Goal: Information Seeking & Learning: Check status

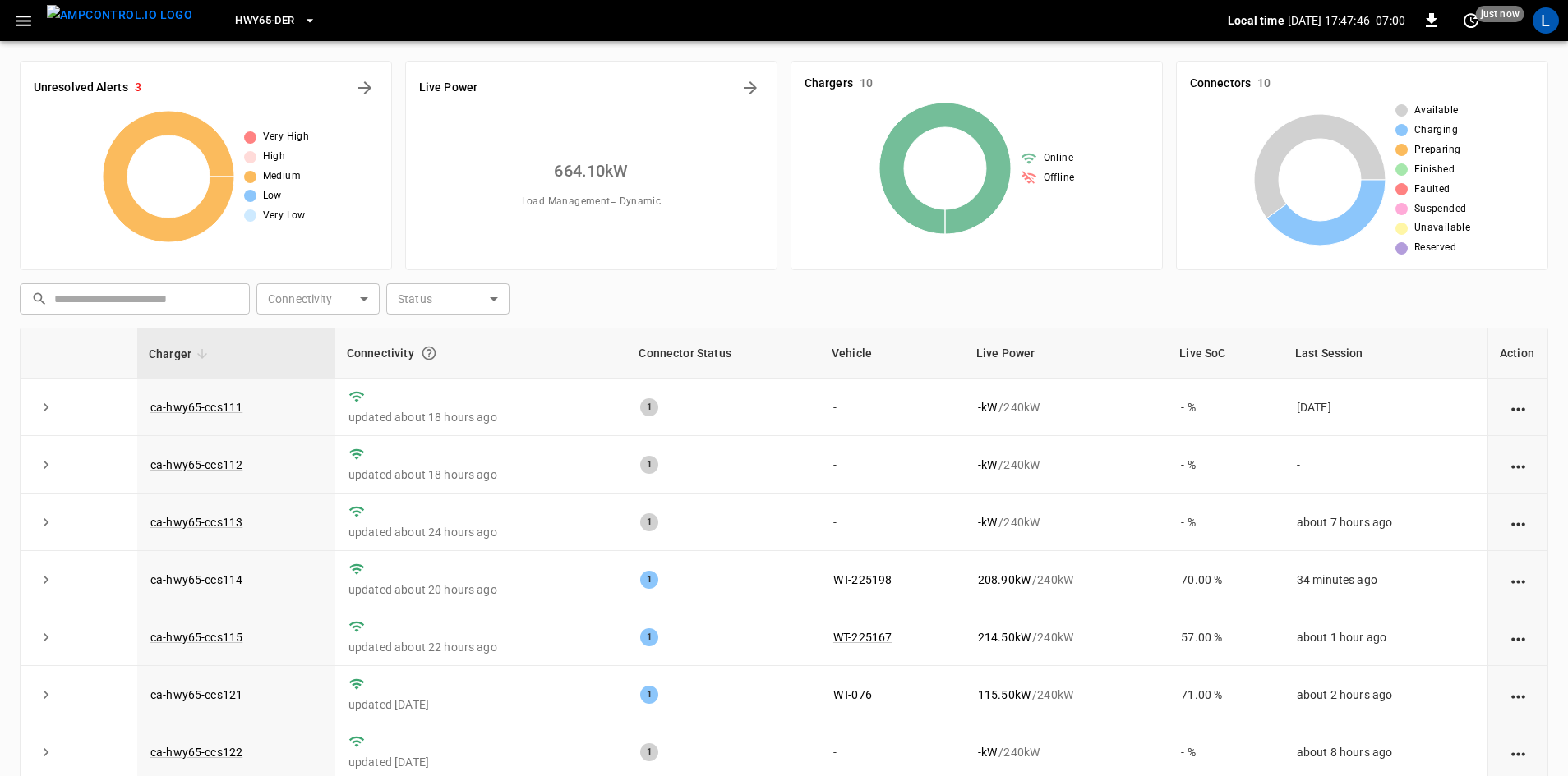
click at [12, 28] on button "button" at bounding box center [23, 21] width 34 height 30
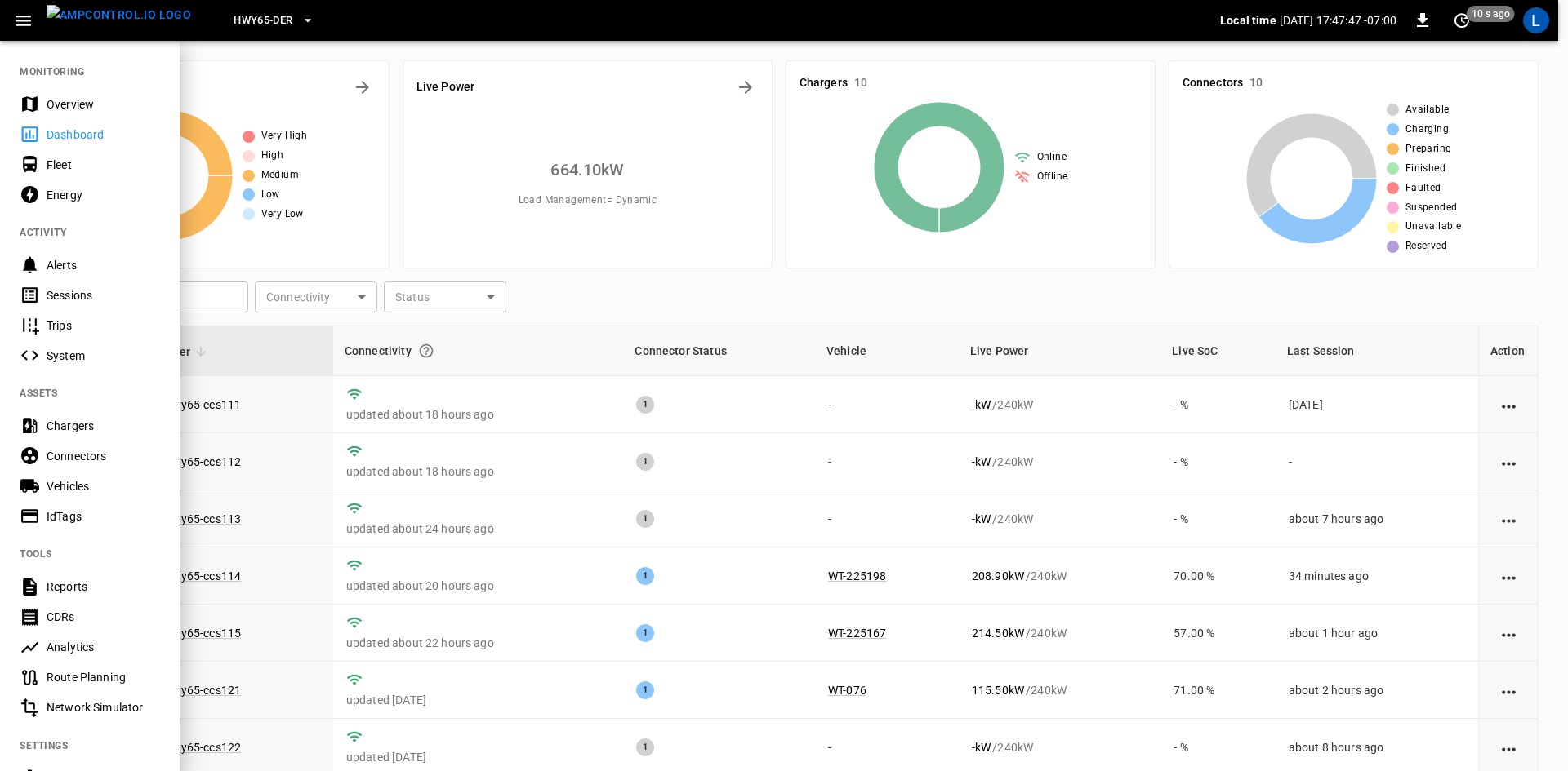
click at [62, 291] on div "Sessions" at bounding box center [104, 295] width 113 height 16
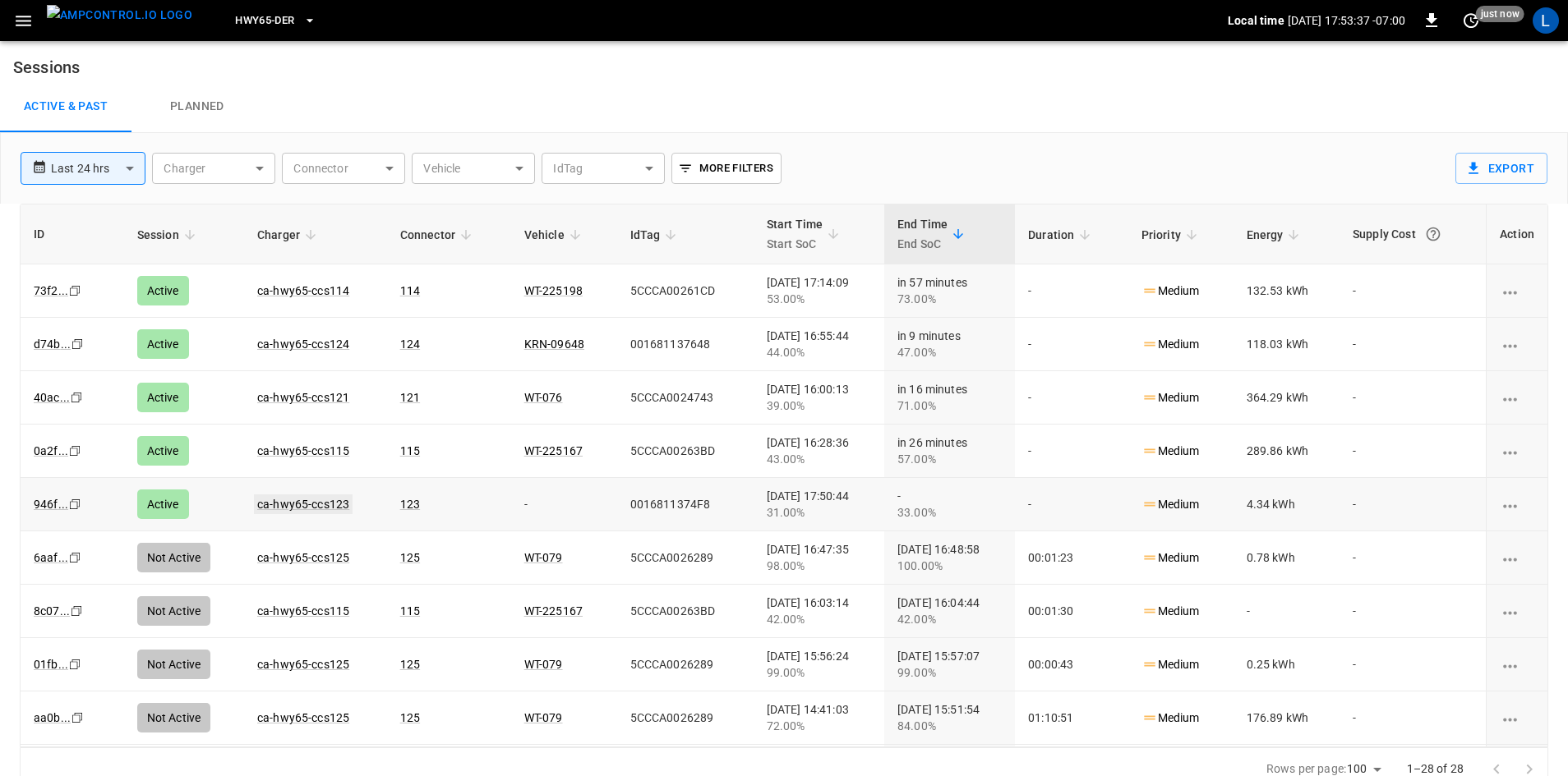
click at [293, 504] on link "ca-hwy65-ccs123" at bounding box center [303, 505] width 99 height 20
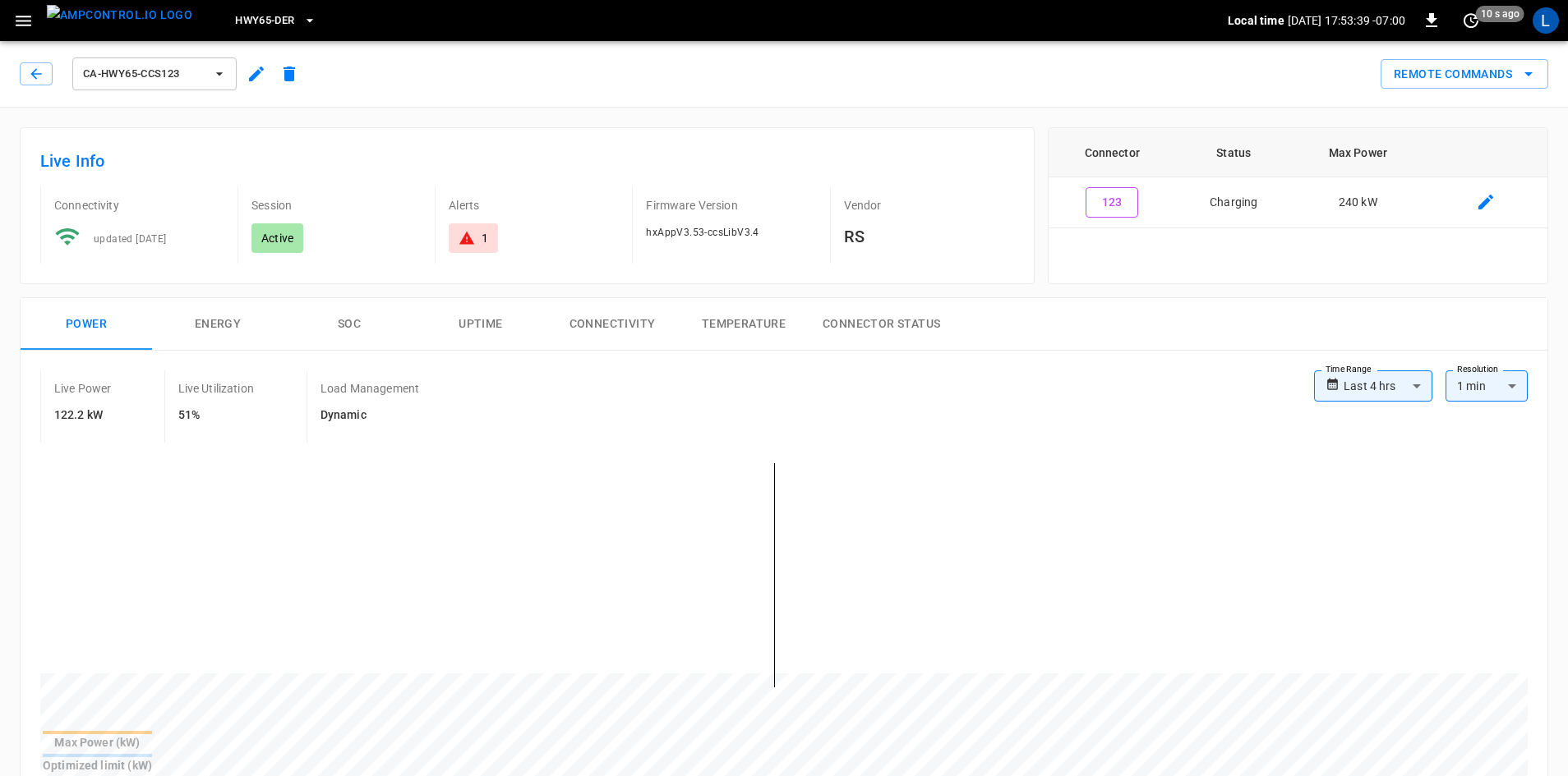
click at [353, 321] on button "SOC" at bounding box center [349, 324] width 131 height 53
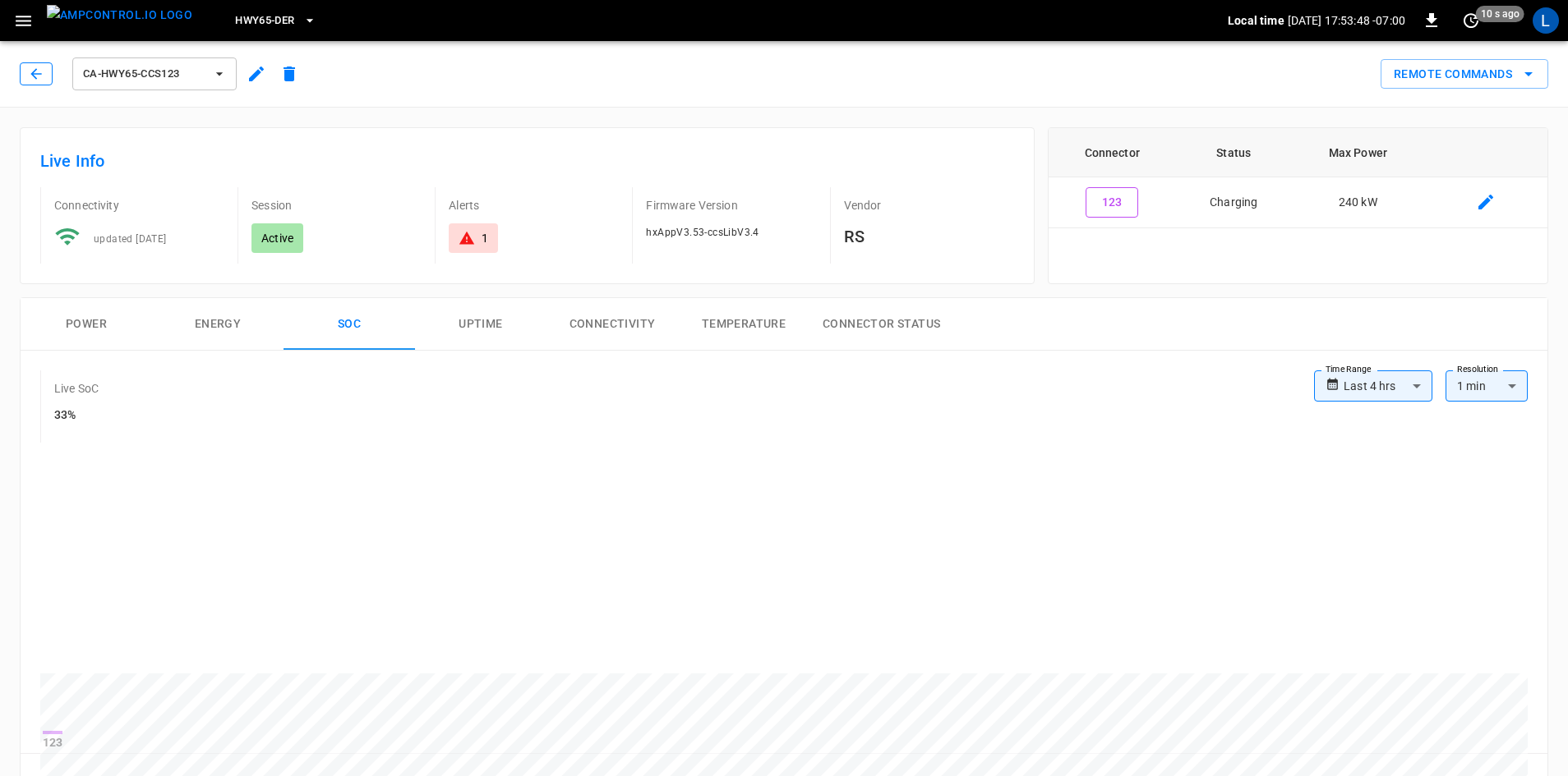
click at [26, 73] on button "button" at bounding box center [36, 74] width 33 height 23
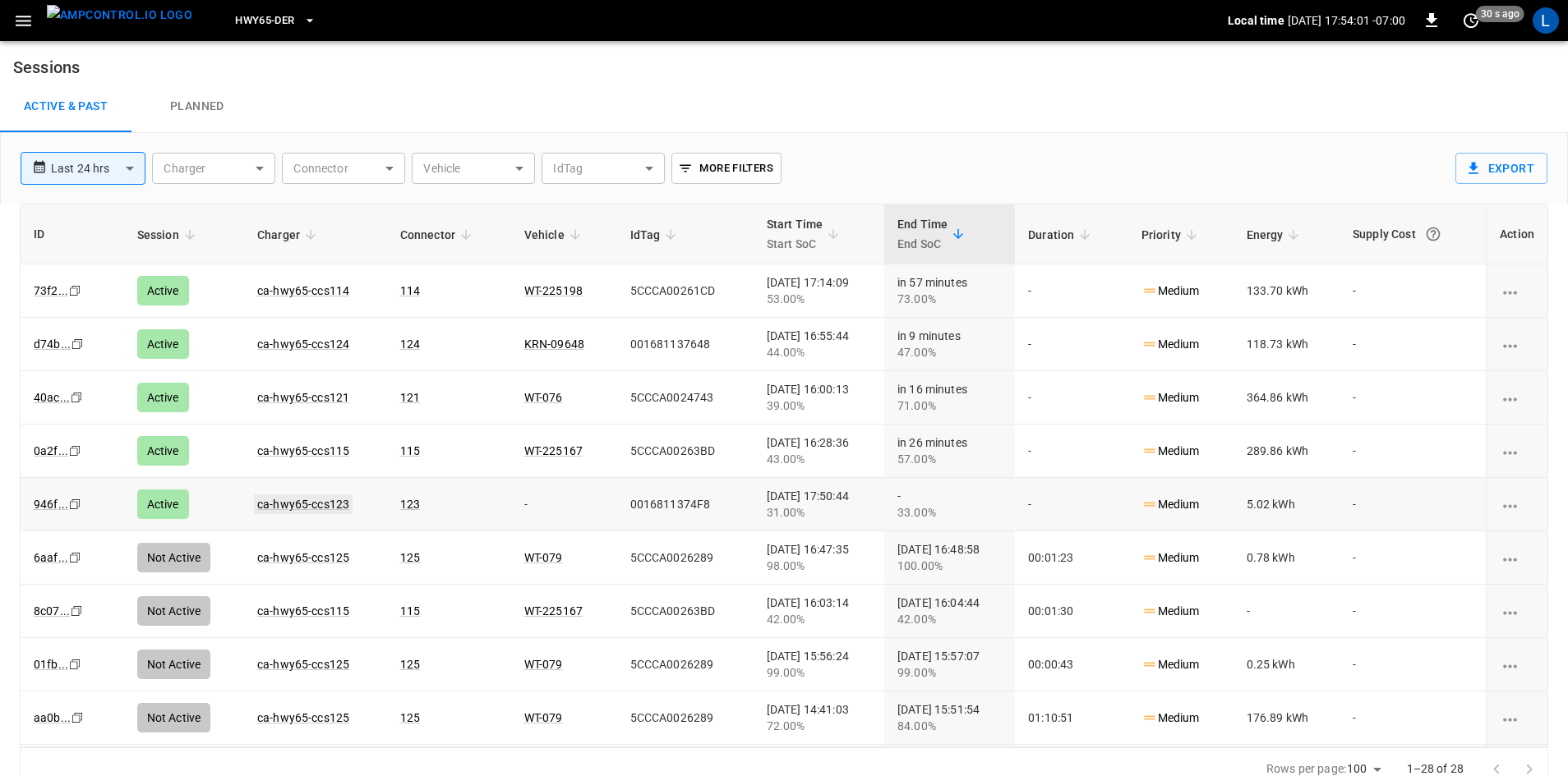
click at [323, 506] on link "ca-hwy65-ccs123" at bounding box center [303, 505] width 99 height 20
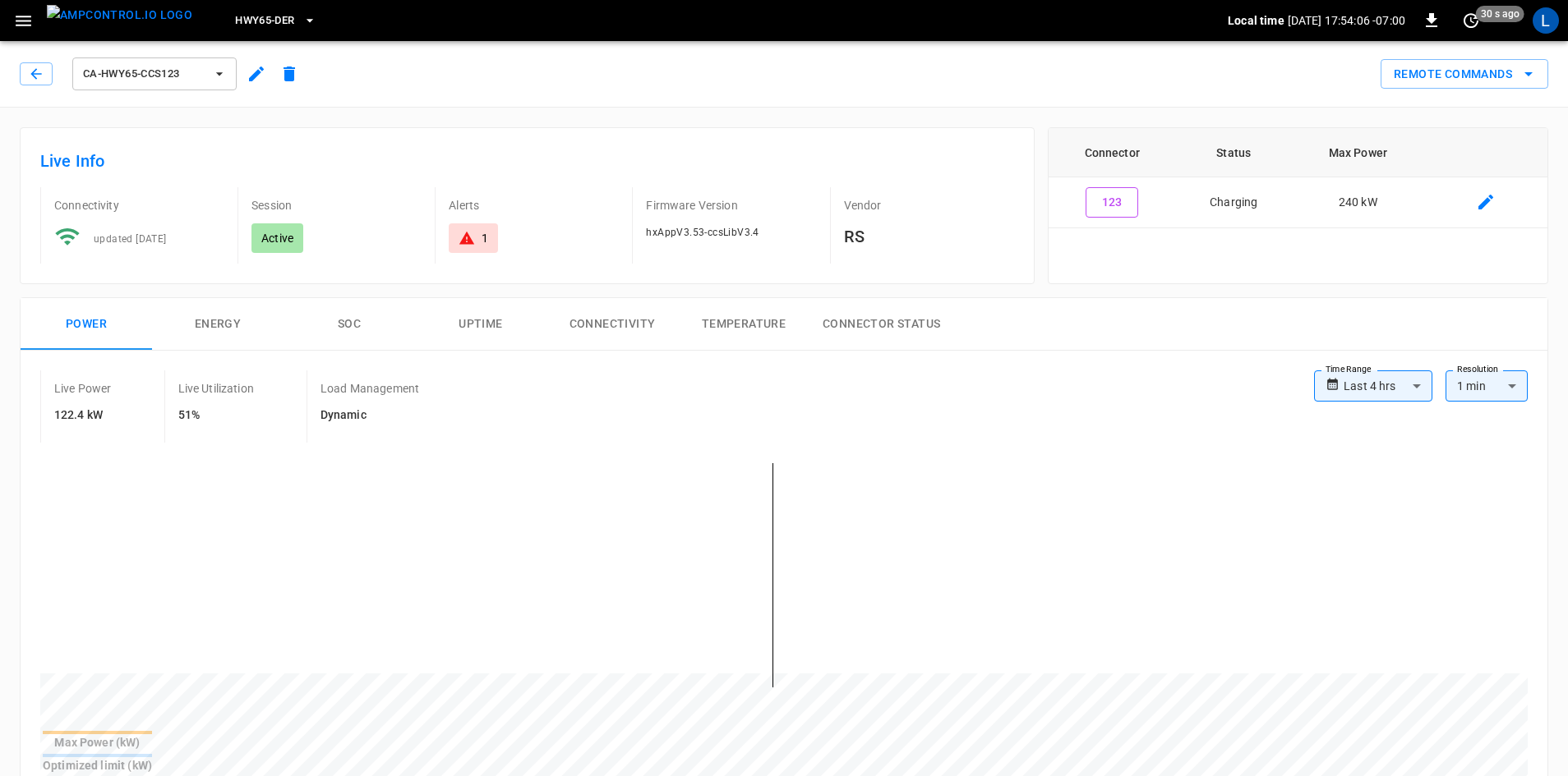
click at [355, 328] on button "SOC" at bounding box center [349, 324] width 131 height 53
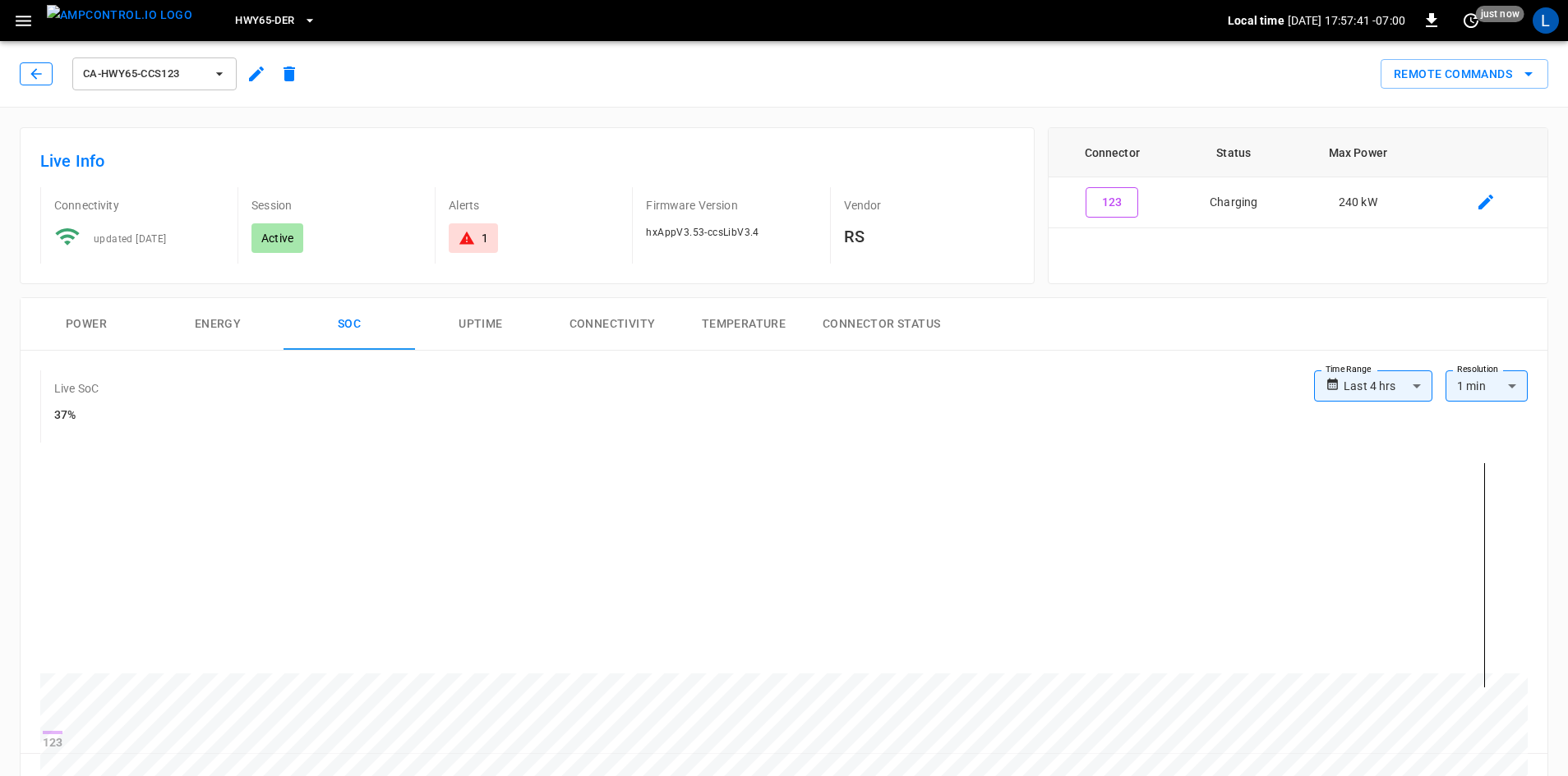
click at [39, 64] on button "button" at bounding box center [36, 74] width 33 height 23
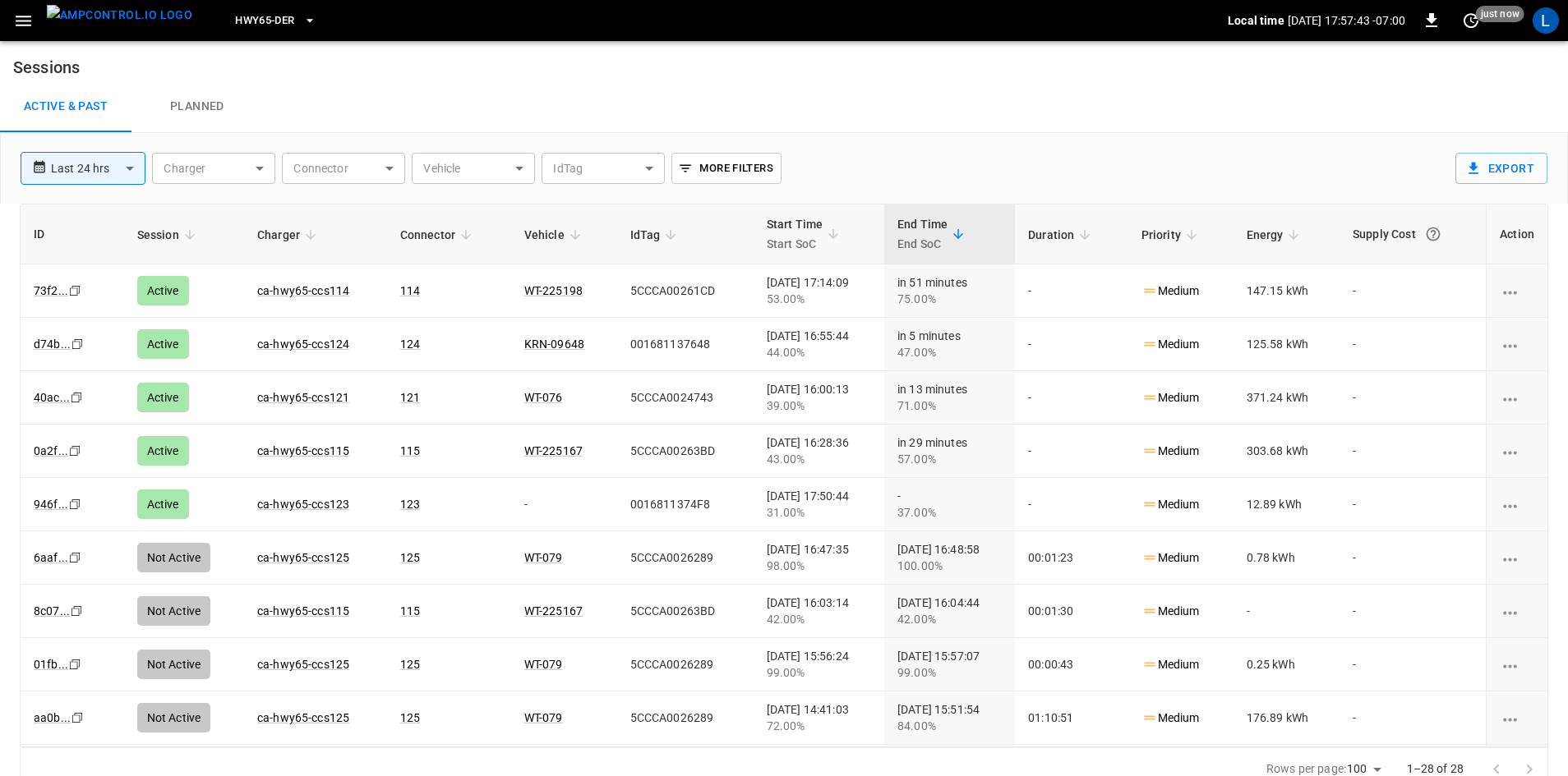
click at [106, 16] on img "menu" at bounding box center [120, 15] width 145 height 21
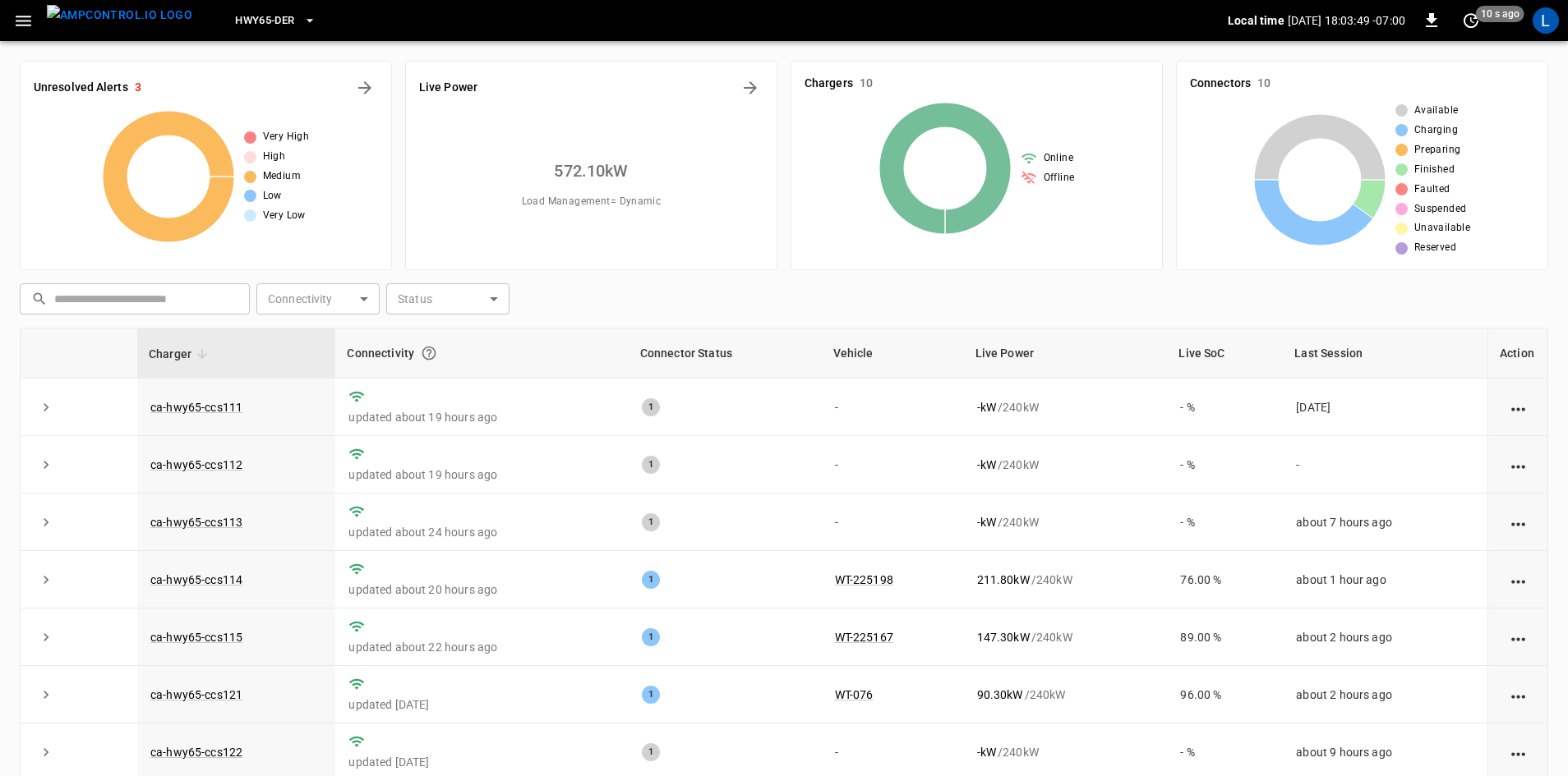
click at [26, 22] on icon "button" at bounding box center [23, 21] width 21 height 21
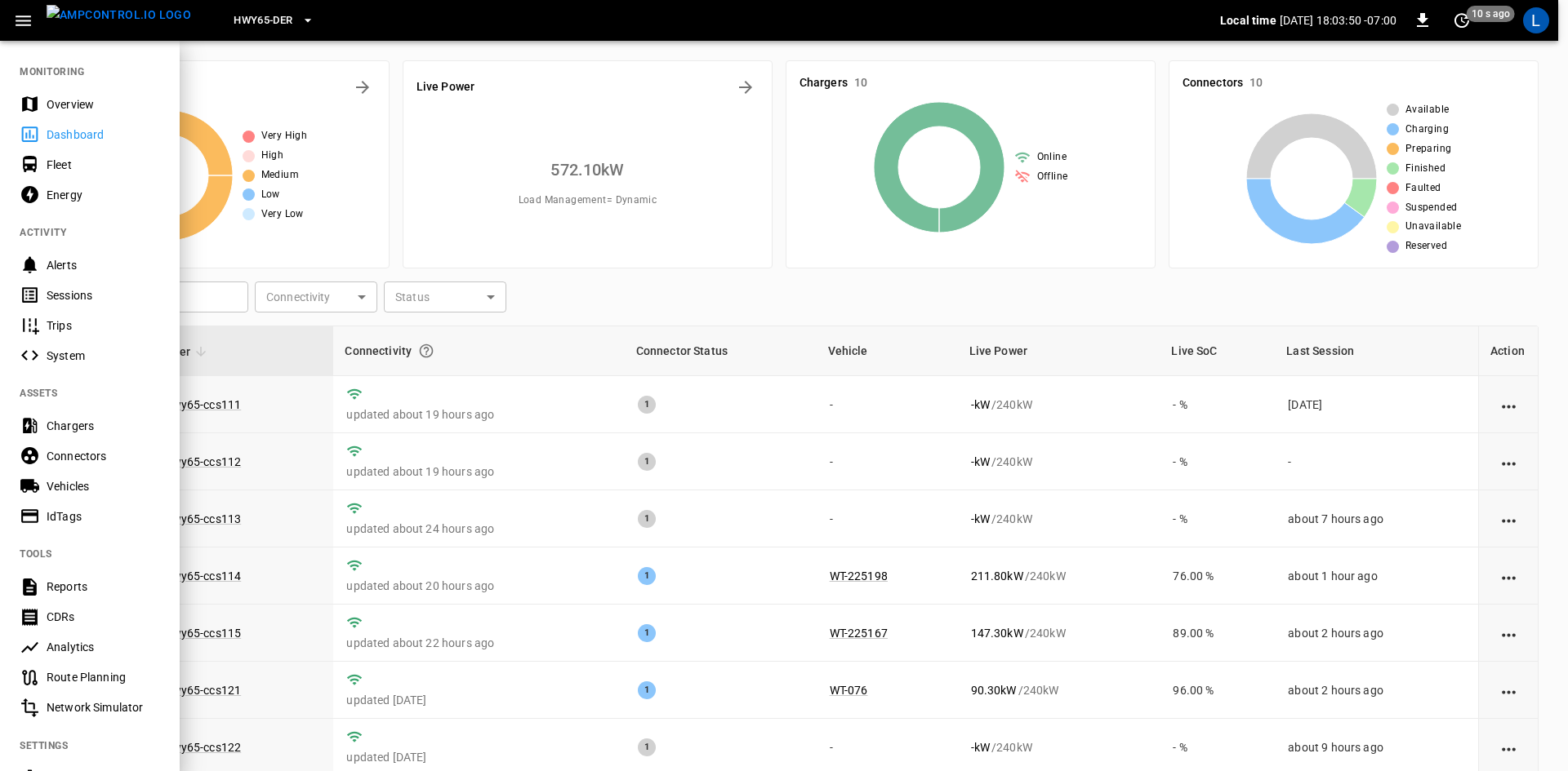
click at [80, 298] on div "Sessions" at bounding box center [104, 295] width 113 height 16
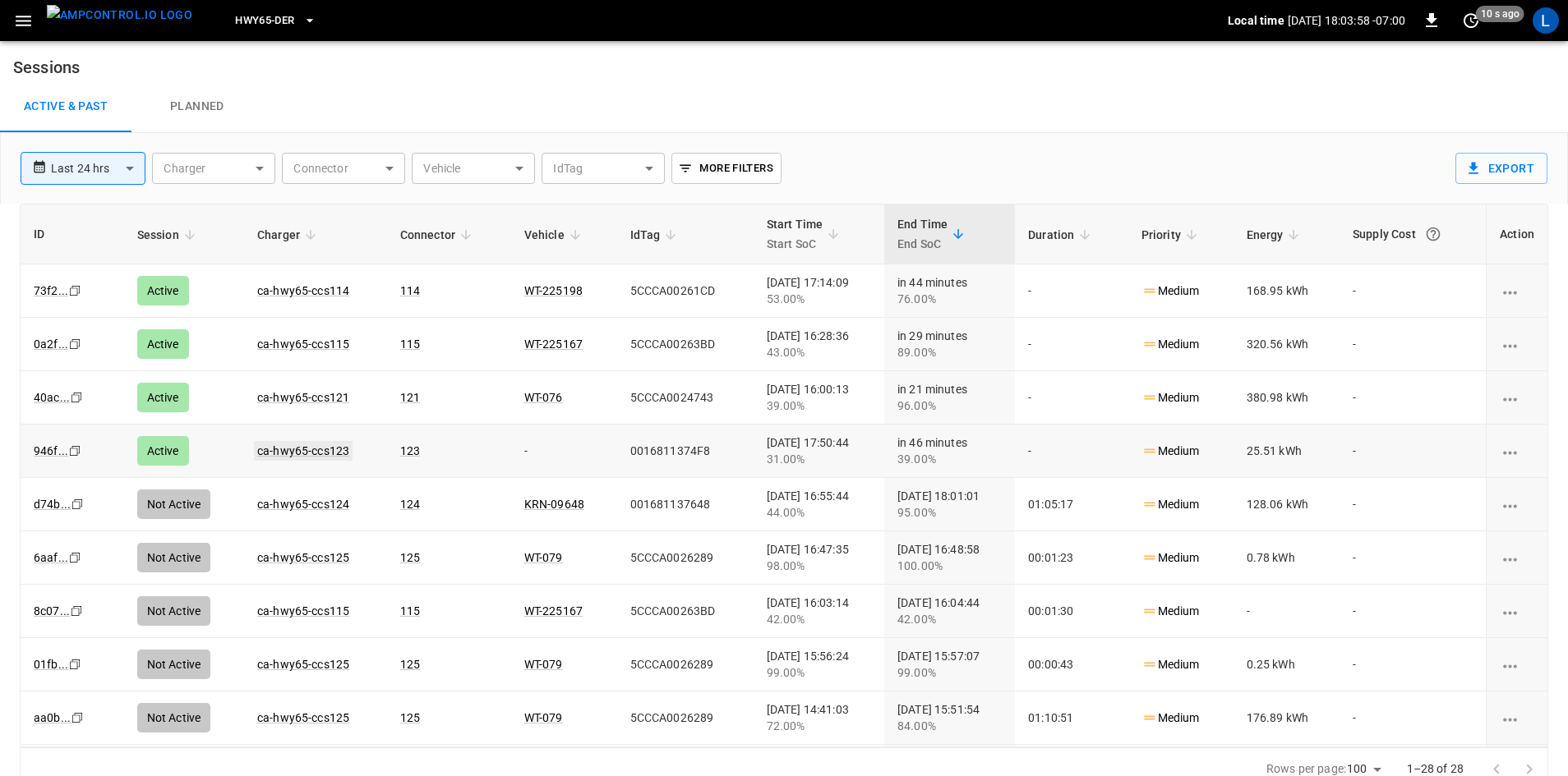
click at [274, 448] on link "ca-hwy65-ccs123" at bounding box center [303, 451] width 99 height 20
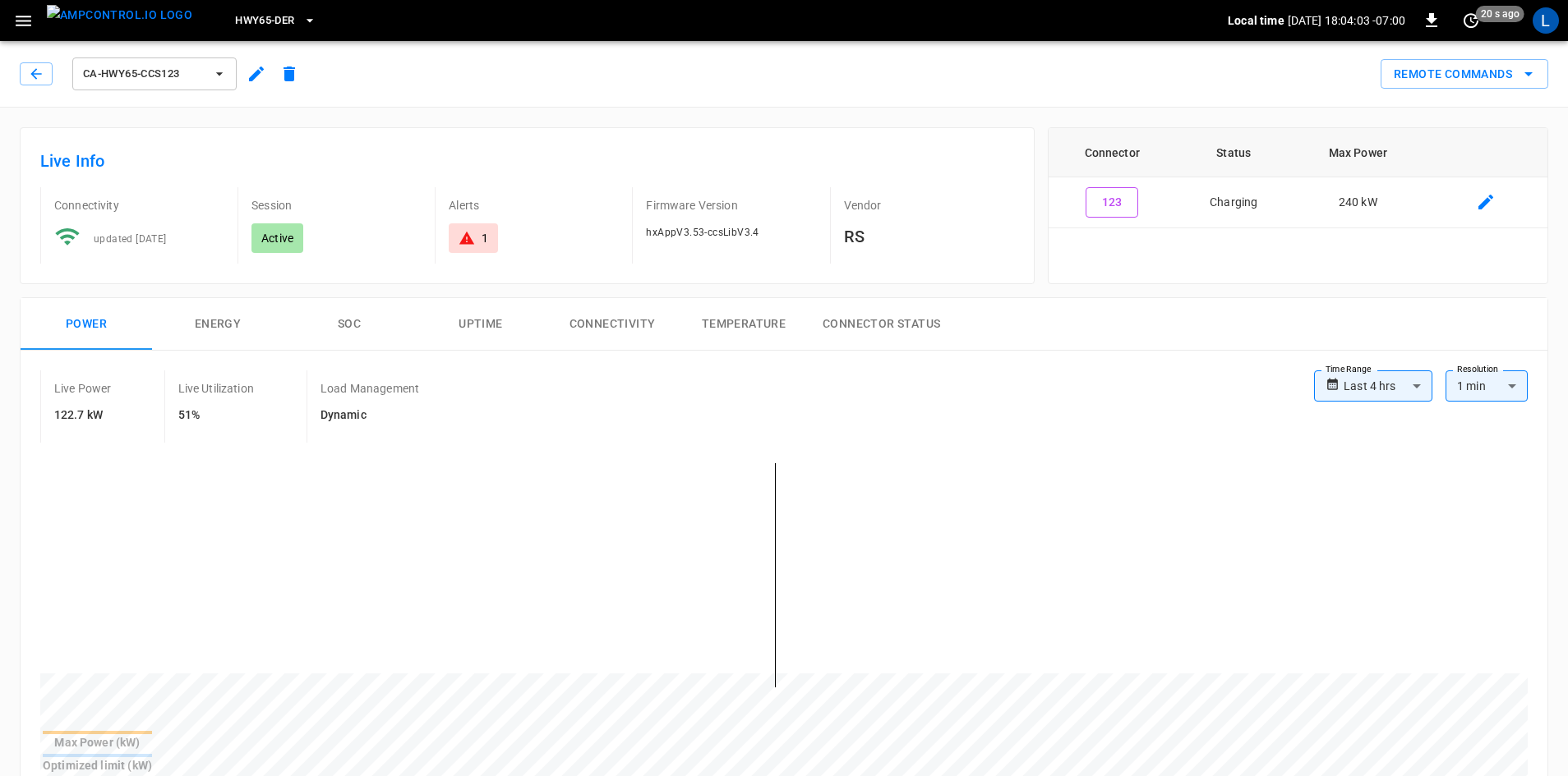
click at [342, 328] on button "SOC" at bounding box center [349, 324] width 131 height 53
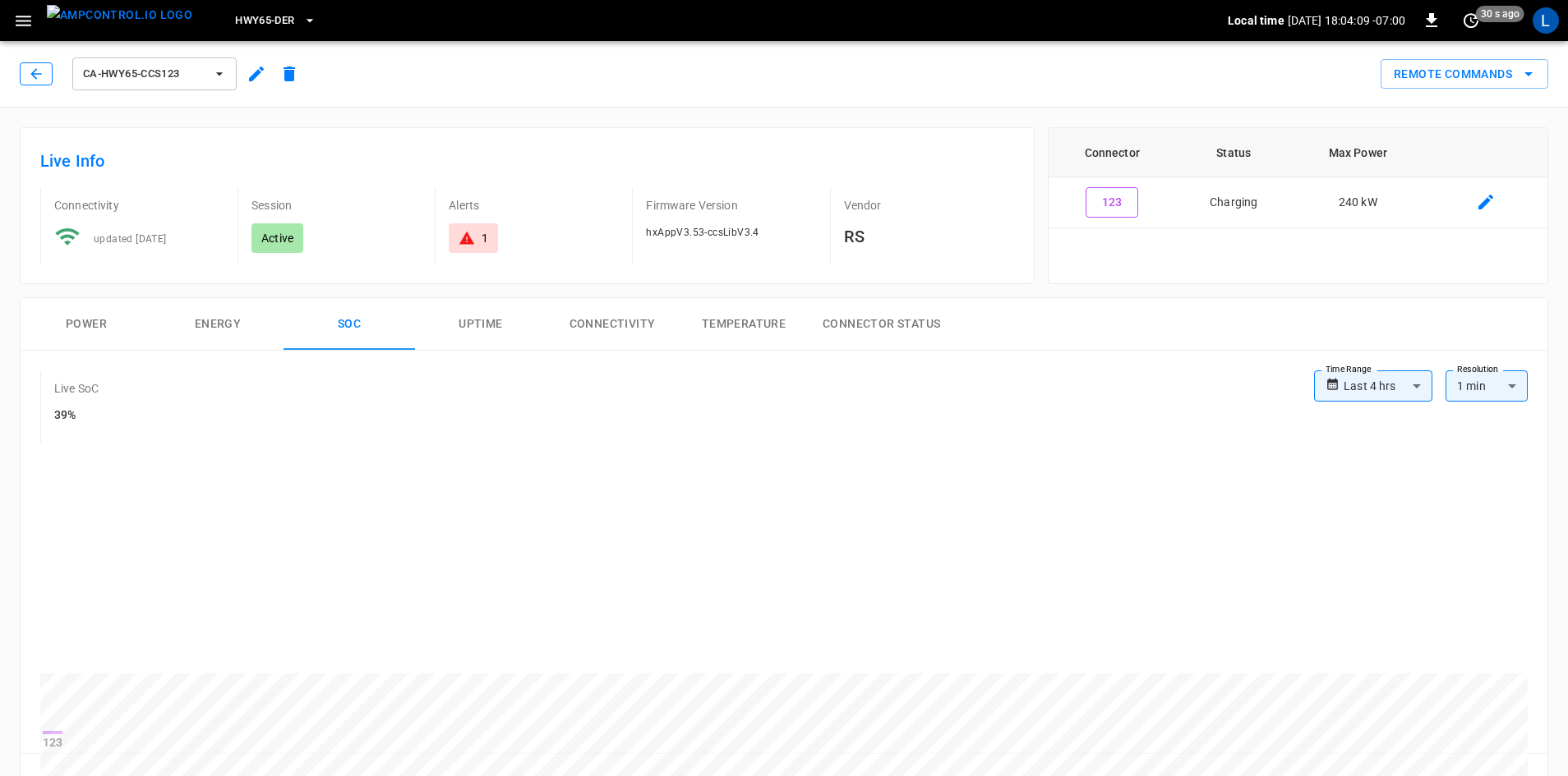
click at [28, 68] on icon "button" at bounding box center [36, 74] width 16 height 16
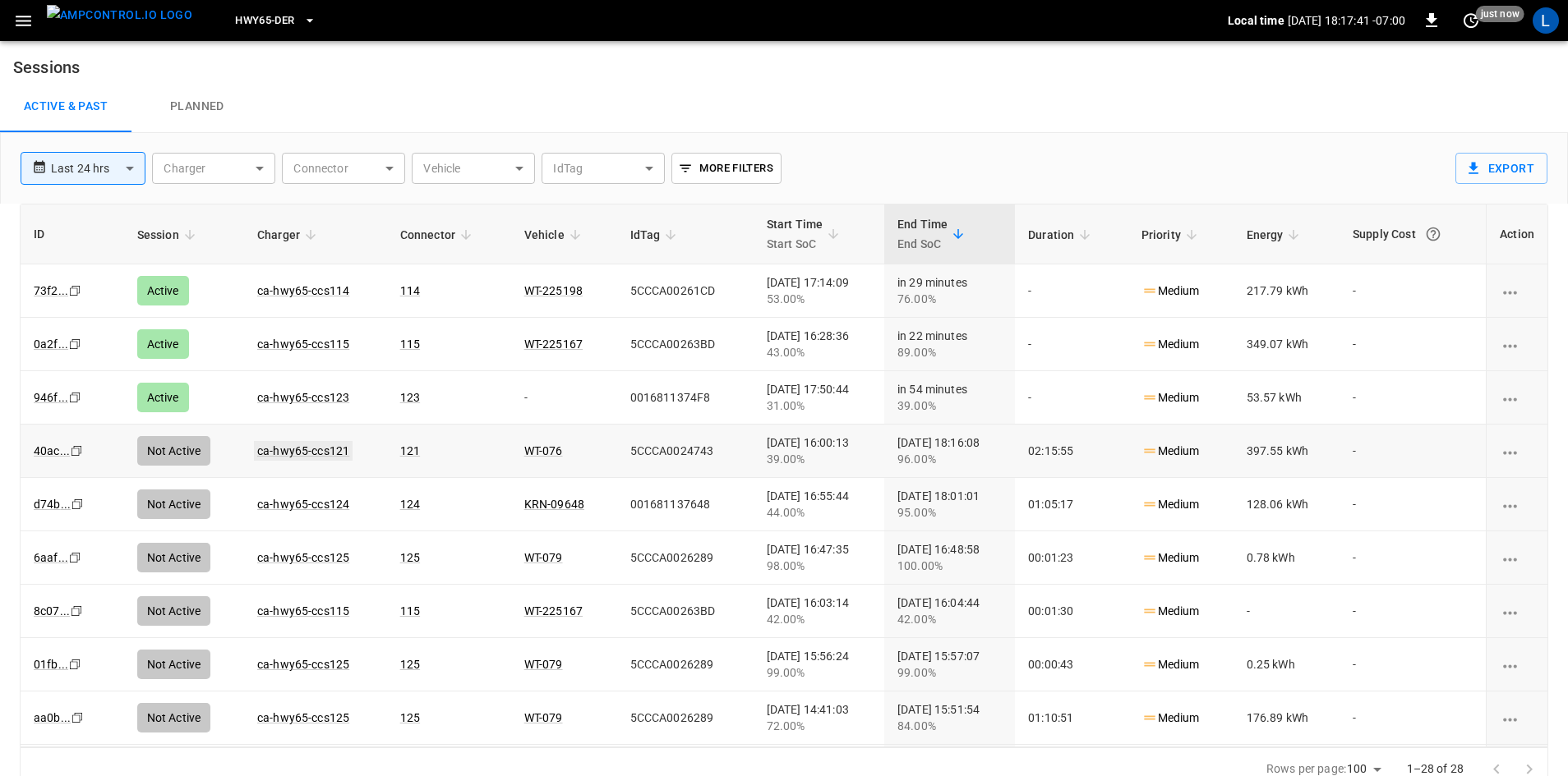
click at [273, 453] on link "ca-hwy65-ccs121" at bounding box center [303, 451] width 99 height 20
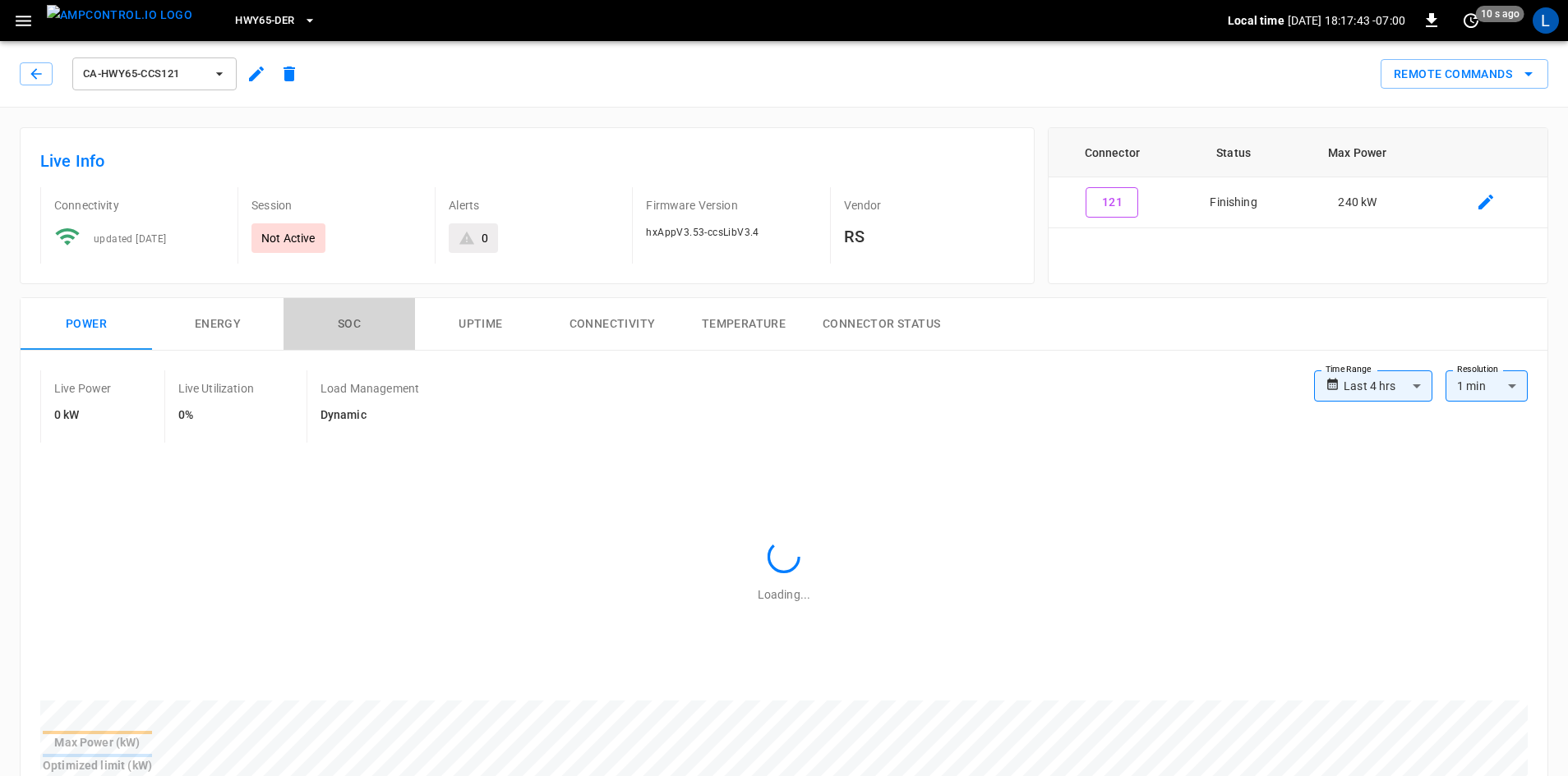
click at [336, 319] on button "SOC" at bounding box center [349, 324] width 131 height 53
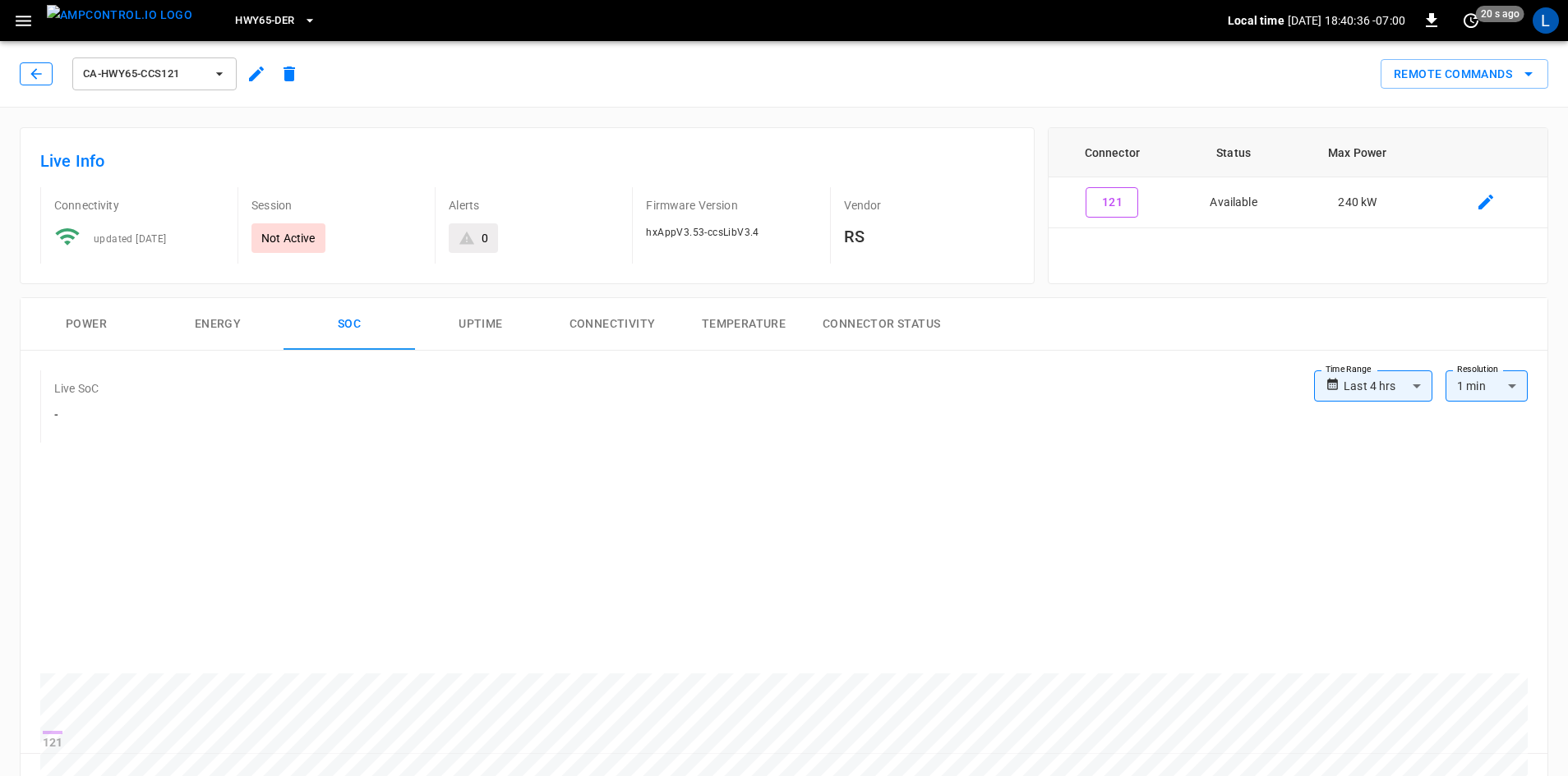
click at [37, 79] on icon "button" at bounding box center [36, 74] width 16 height 16
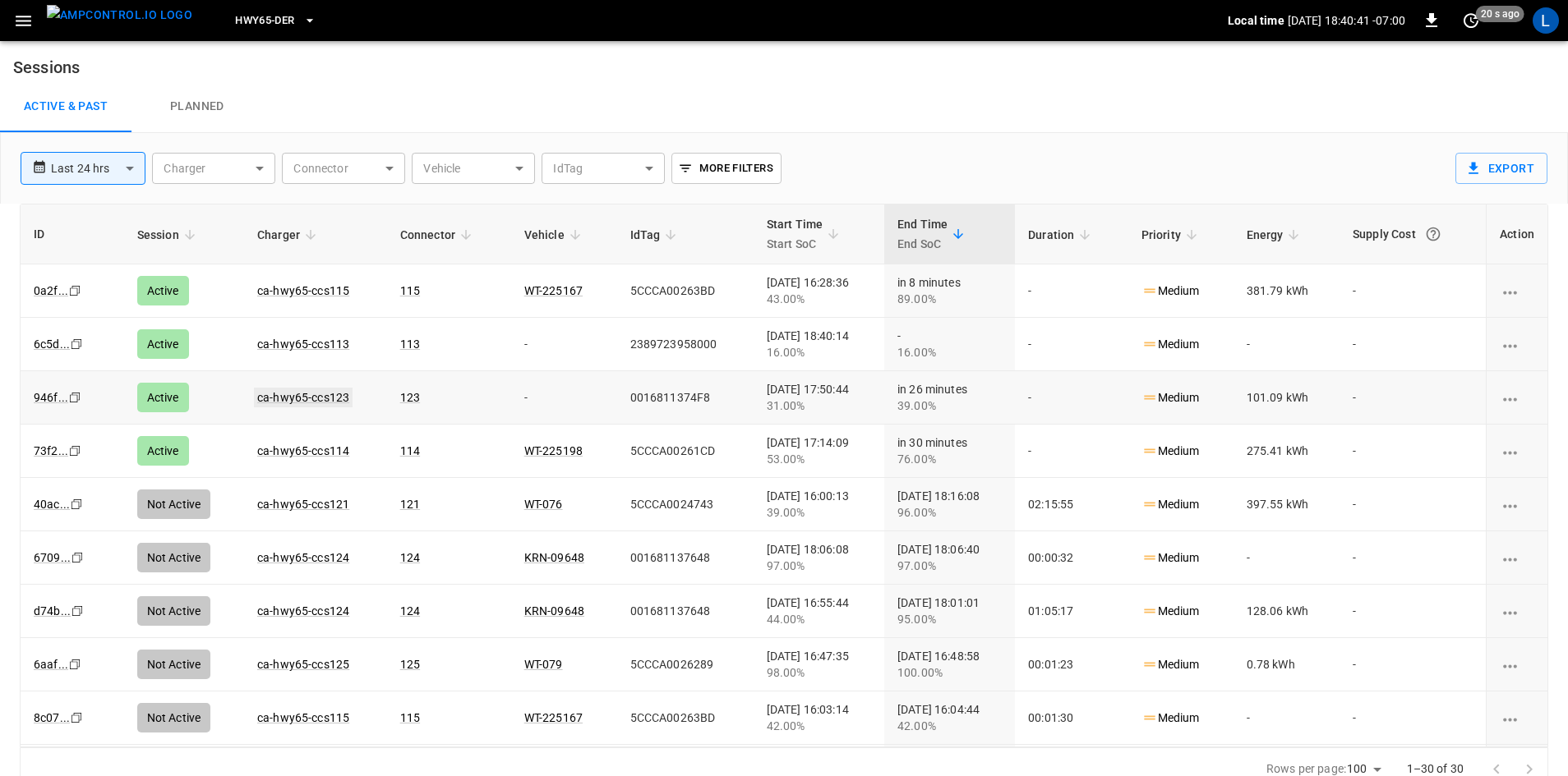
click at [286, 391] on link "ca-hwy65-ccs123" at bounding box center [303, 398] width 99 height 20
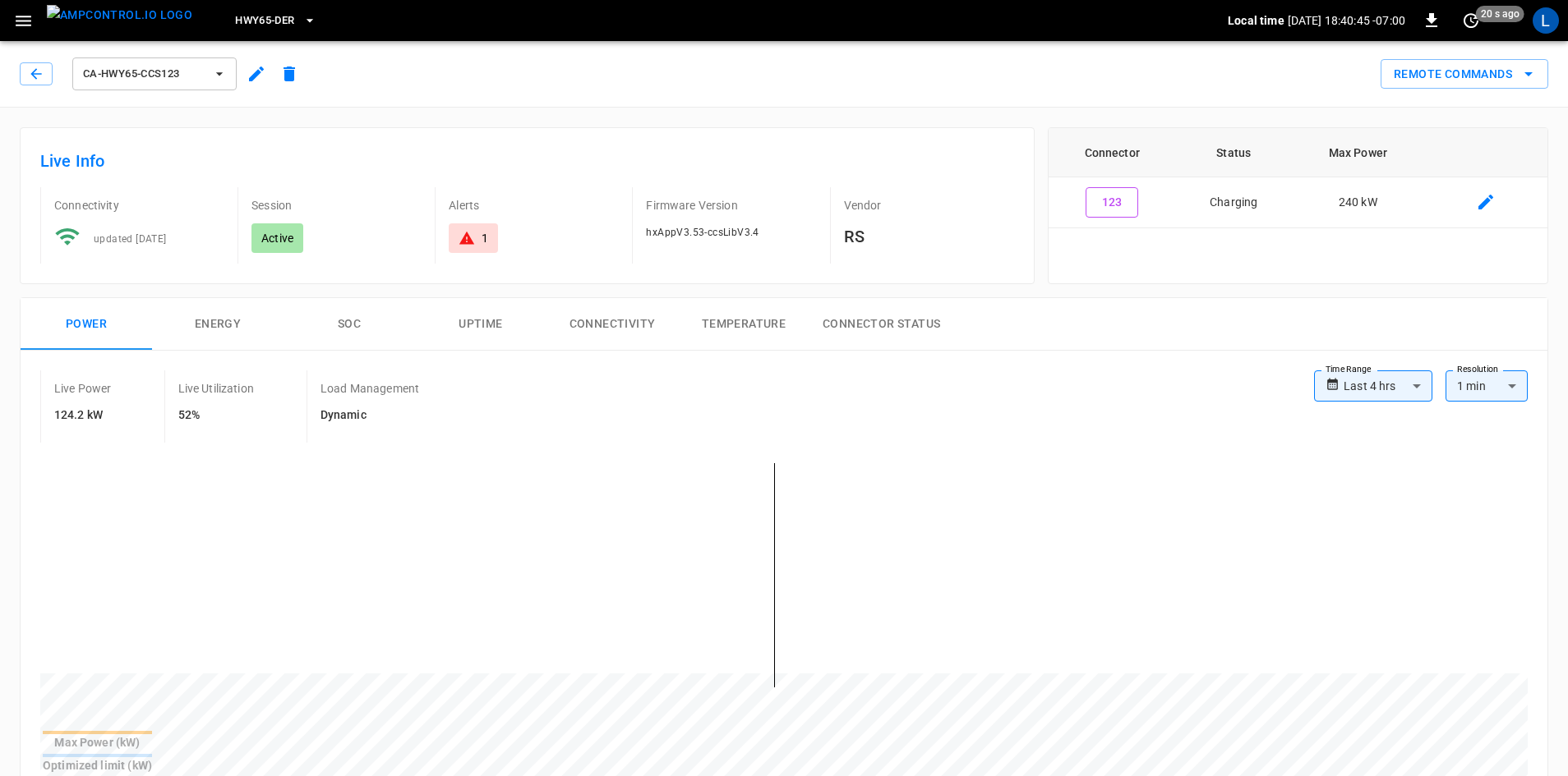
click at [352, 327] on button "SOC" at bounding box center [349, 324] width 131 height 53
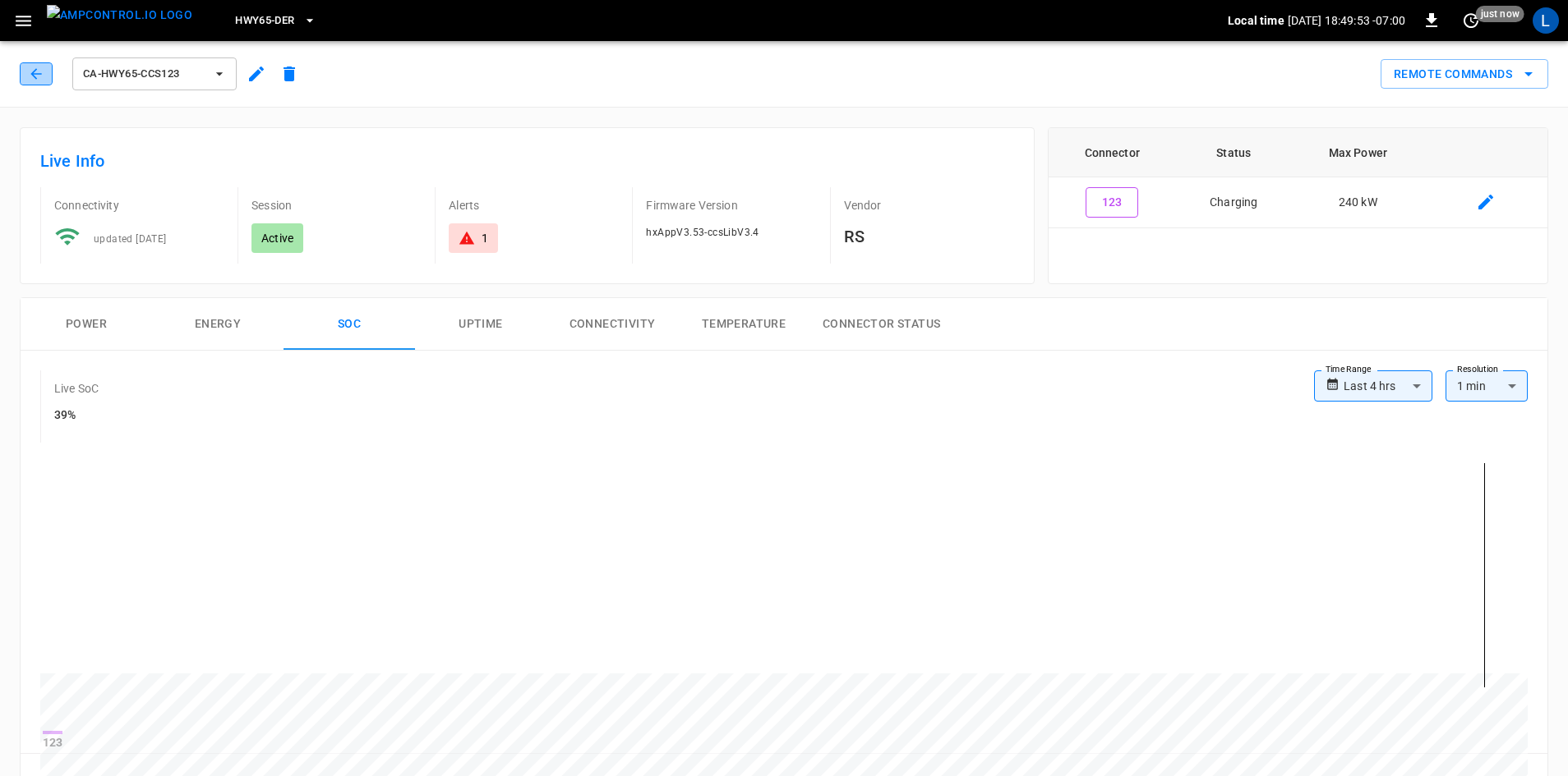
click at [42, 73] on icon "button" at bounding box center [36, 74] width 16 height 16
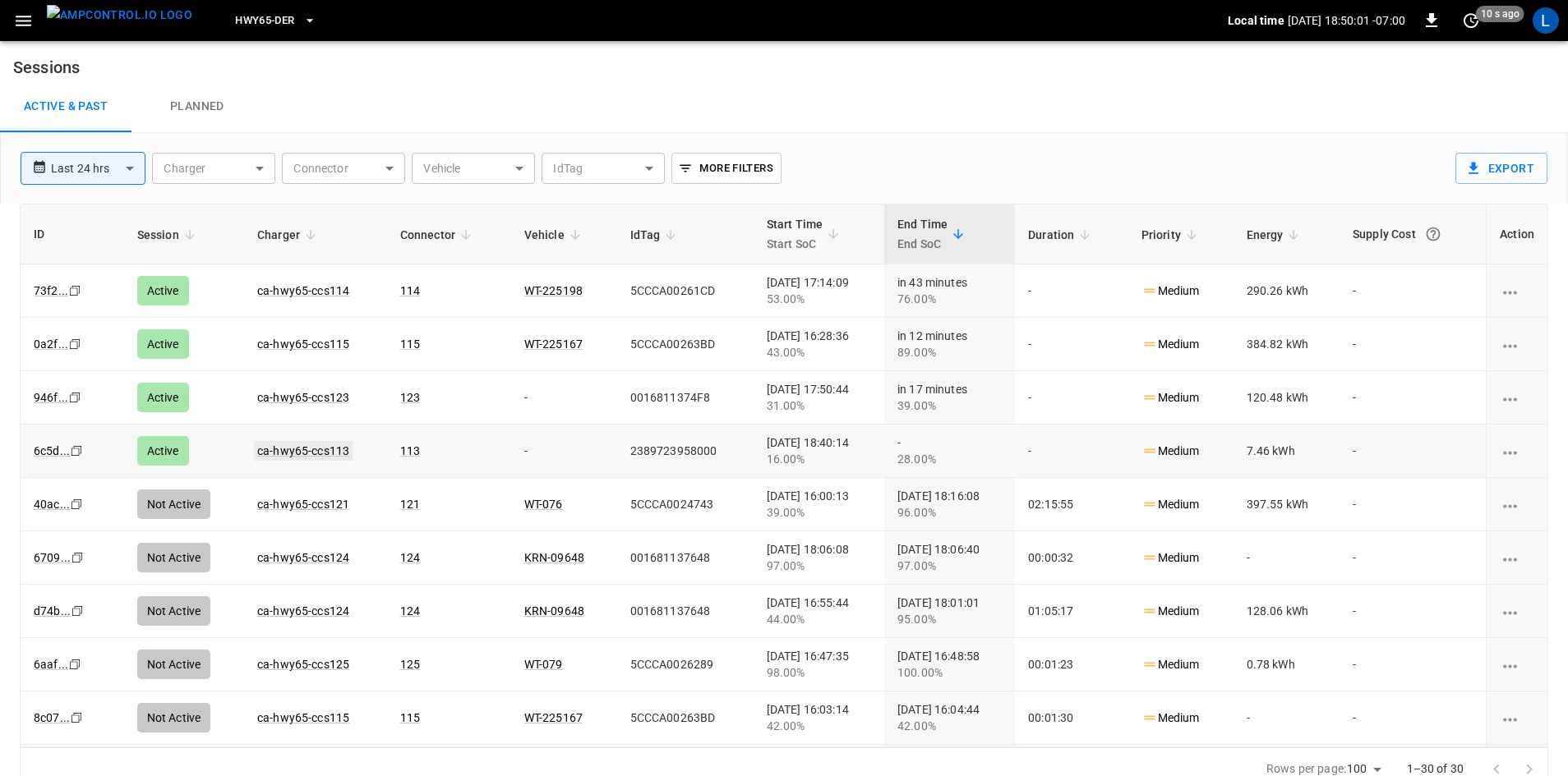
click at [311, 455] on link "ca-hwy65-ccs113" at bounding box center [303, 451] width 99 height 20
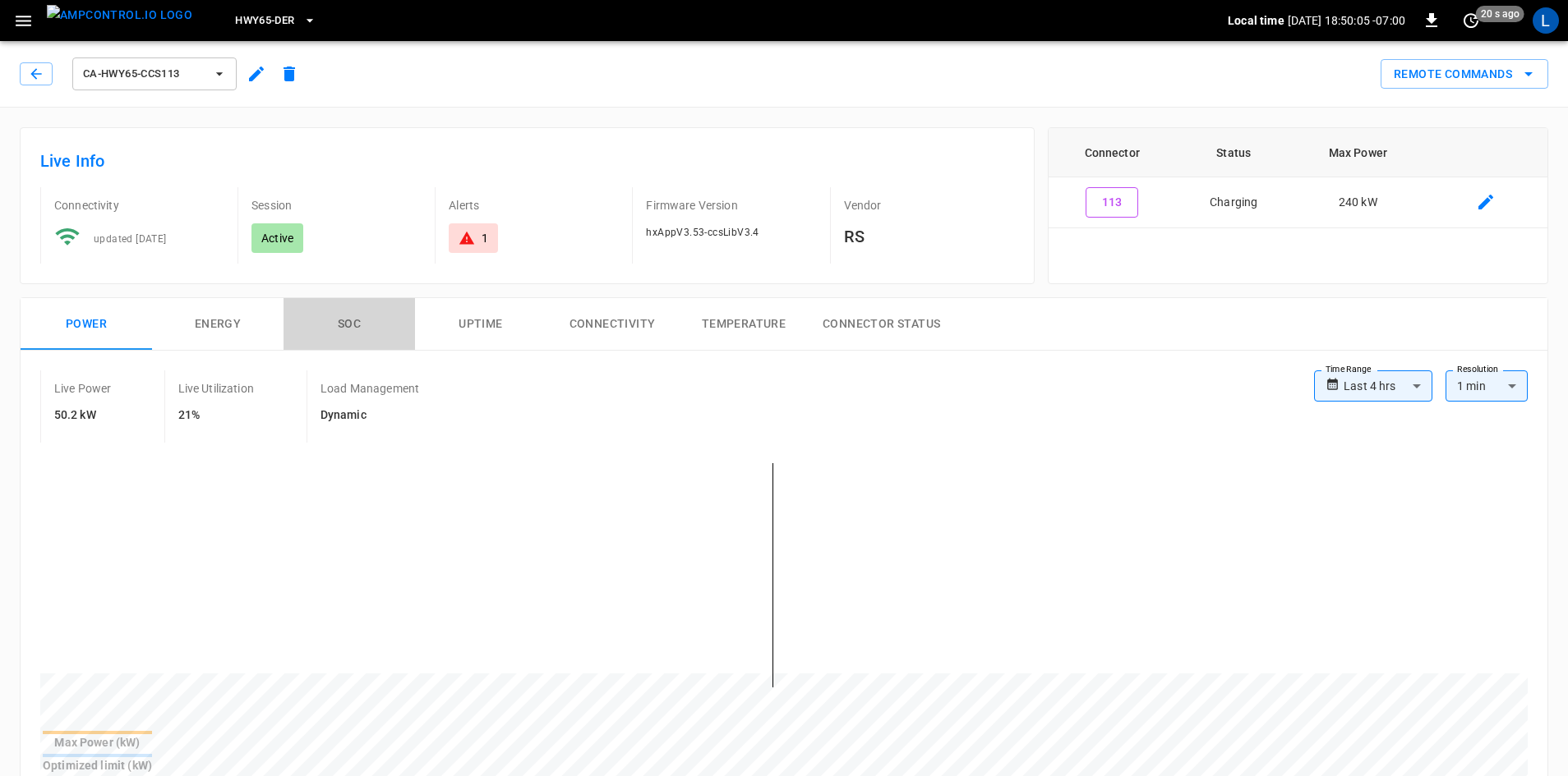
click at [353, 326] on button "SOC" at bounding box center [349, 324] width 131 height 53
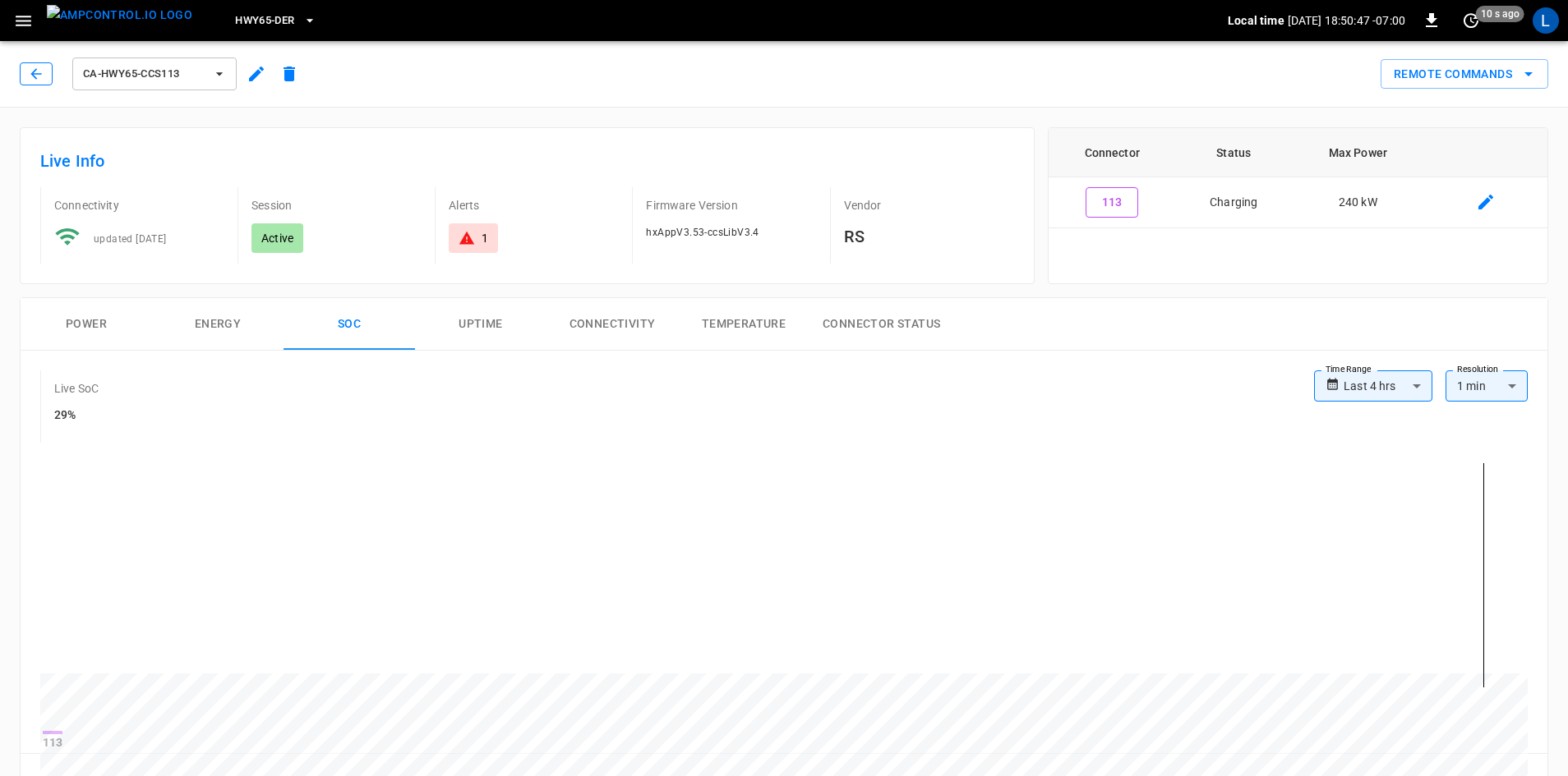
click at [34, 63] on button "button" at bounding box center [36, 74] width 33 height 23
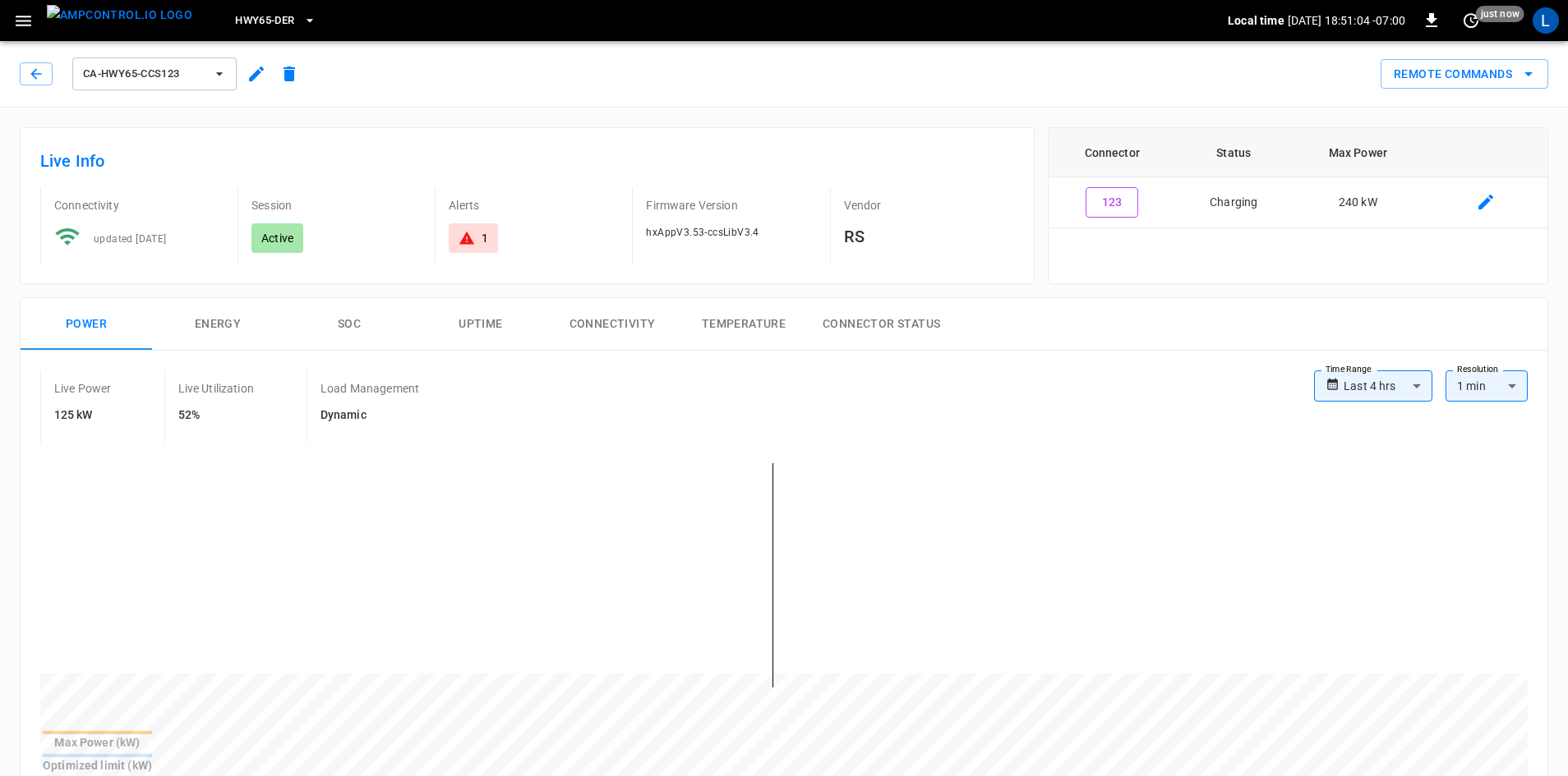
click at [345, 326] on button "SOC" at bounding box center [349, 324] width 131 height 53
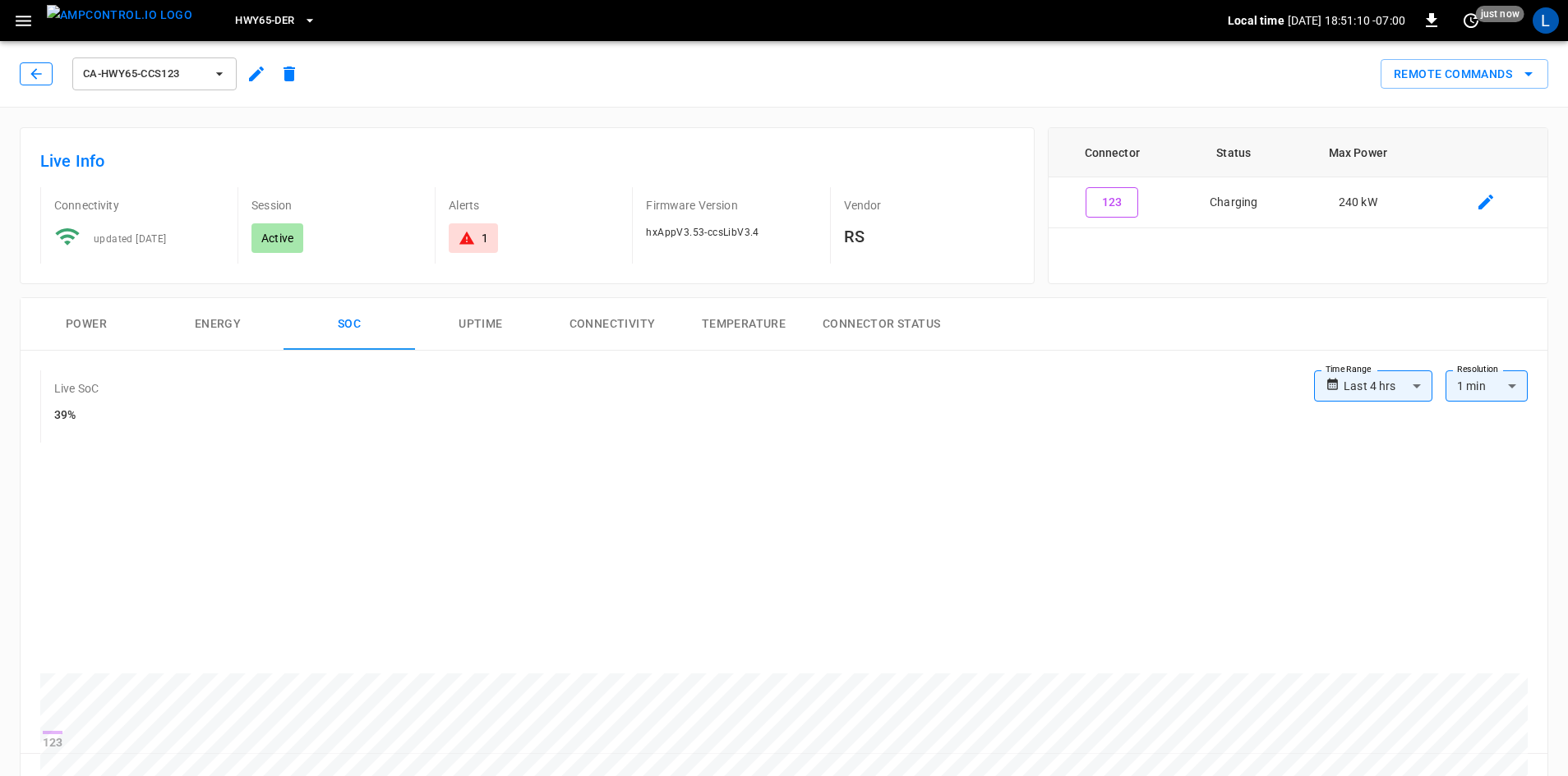
click at [45, 69] on button "button" at bounding box center [36, 74] width 33 height 23
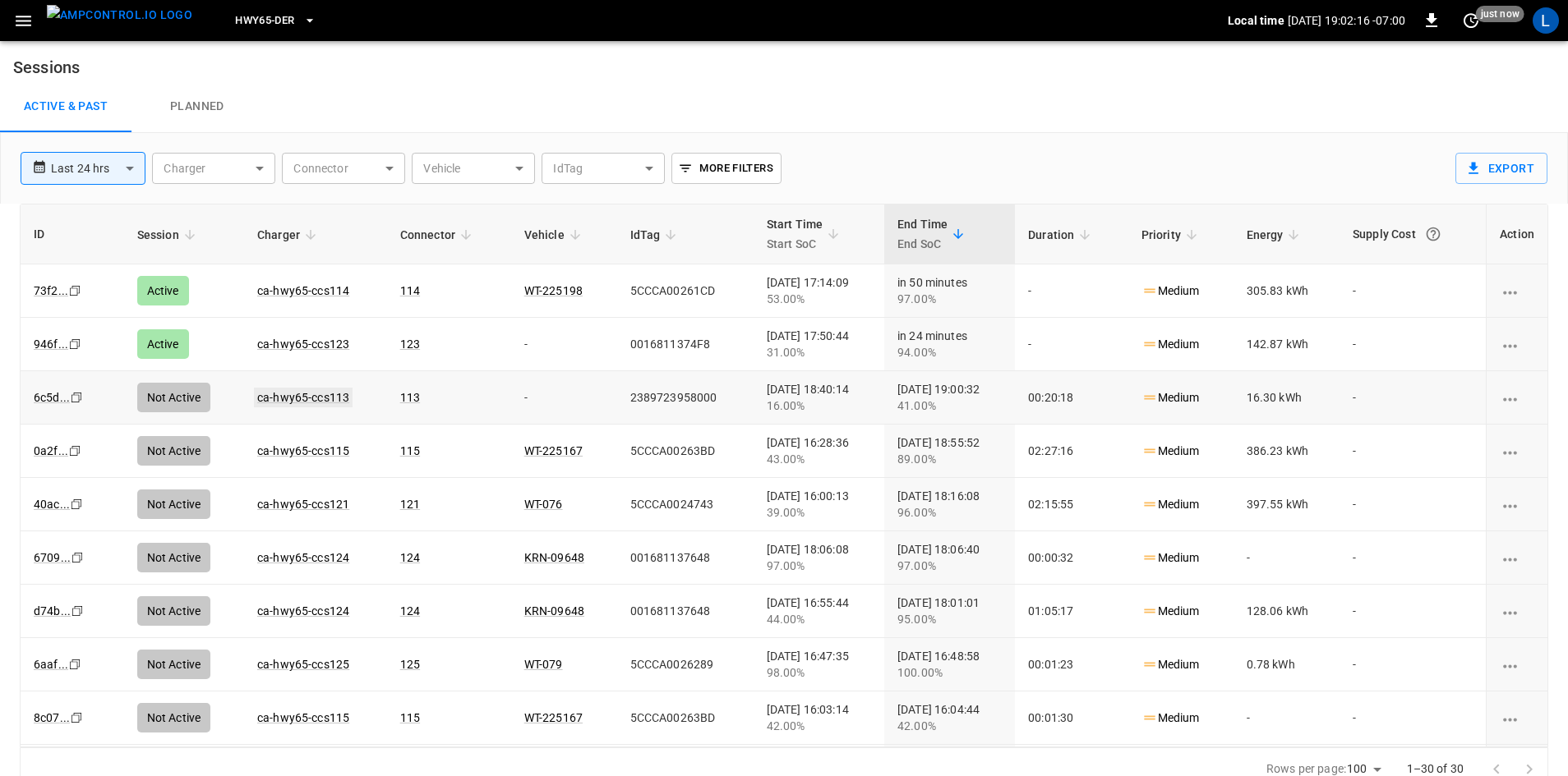
click at [286, 392] on link "ca-hwy65-ccs113" at bounding box center [303, 398] width 99 height 20
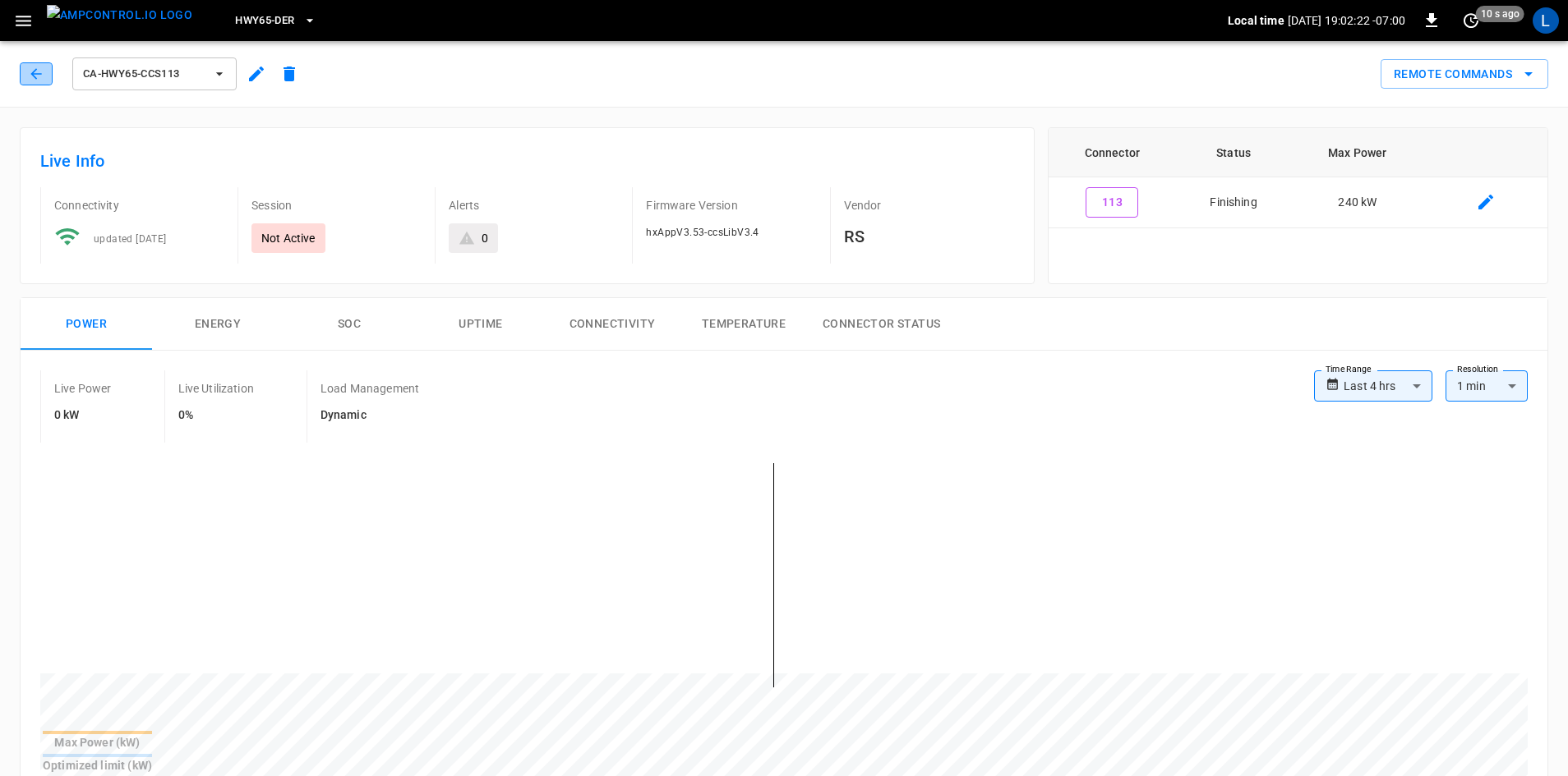
click at [40, 70] on icon "button" at bounding box center [36, 74] width 16 height 16
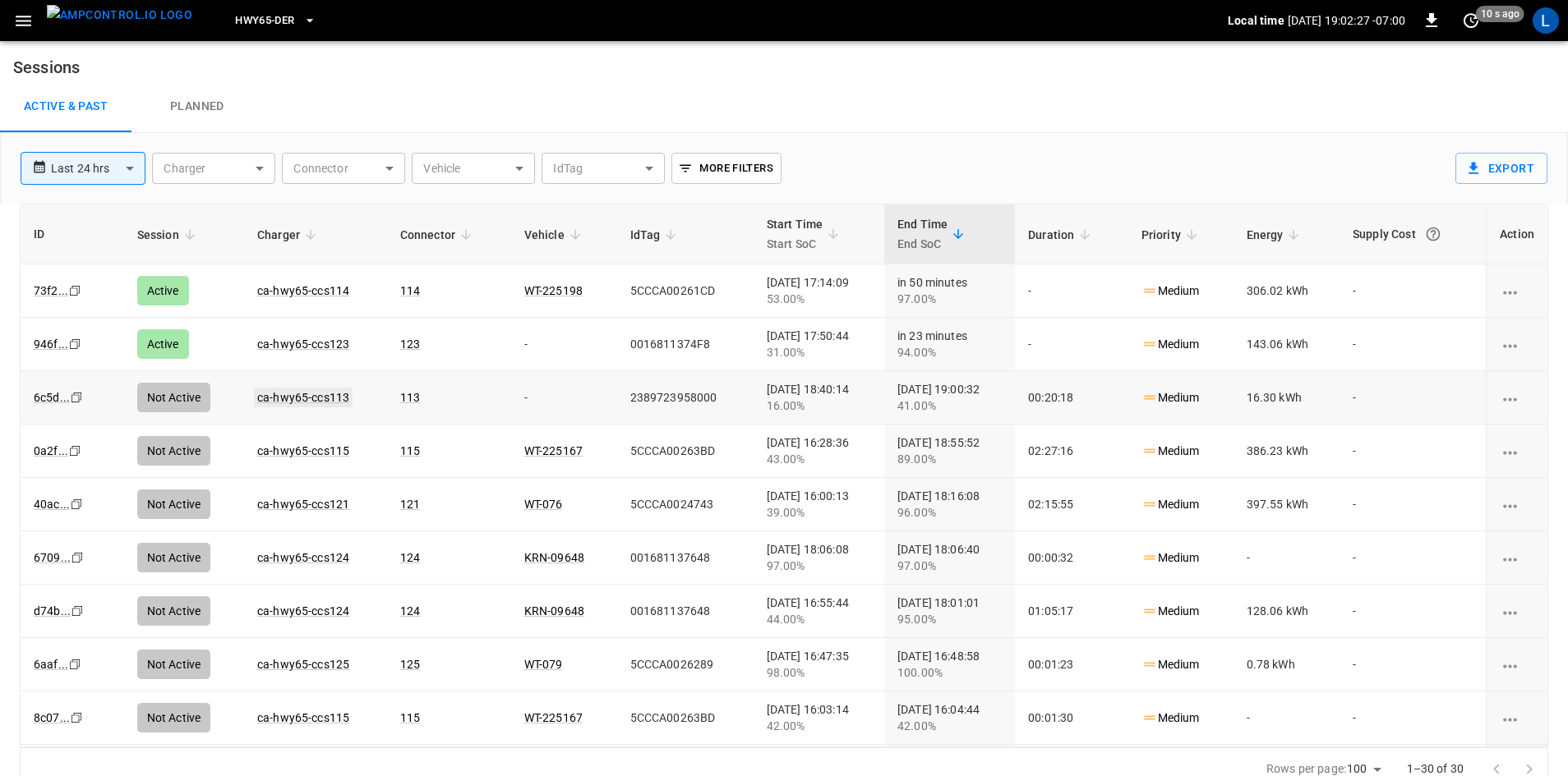
click at [309, 399] on link "ca-hwy65-ccs113" at bounding box center [303, 398] width 99 height 20
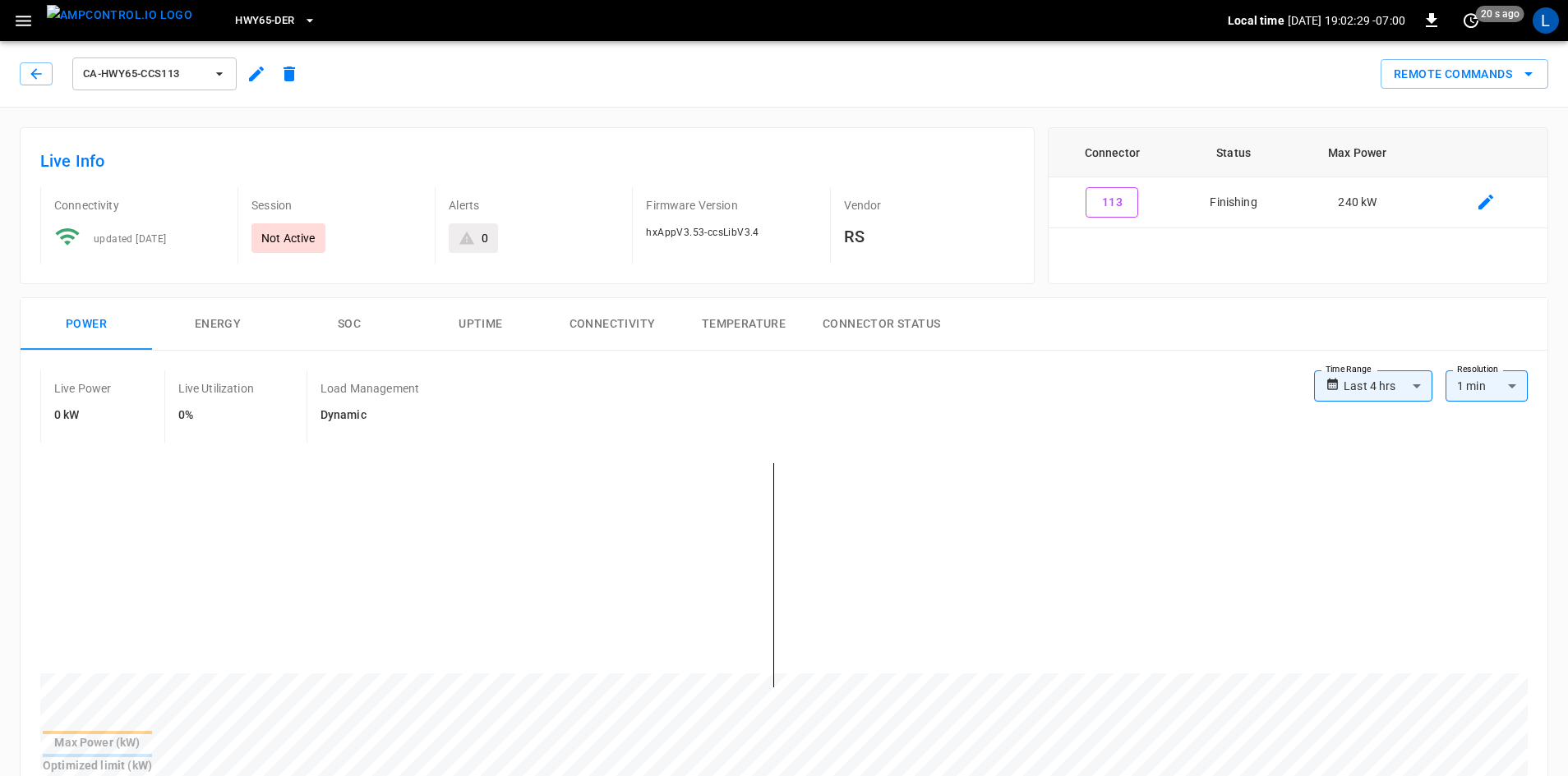
click at [351, 326] on button "SOC" at bounding box center [349, 324] width 131 height 53
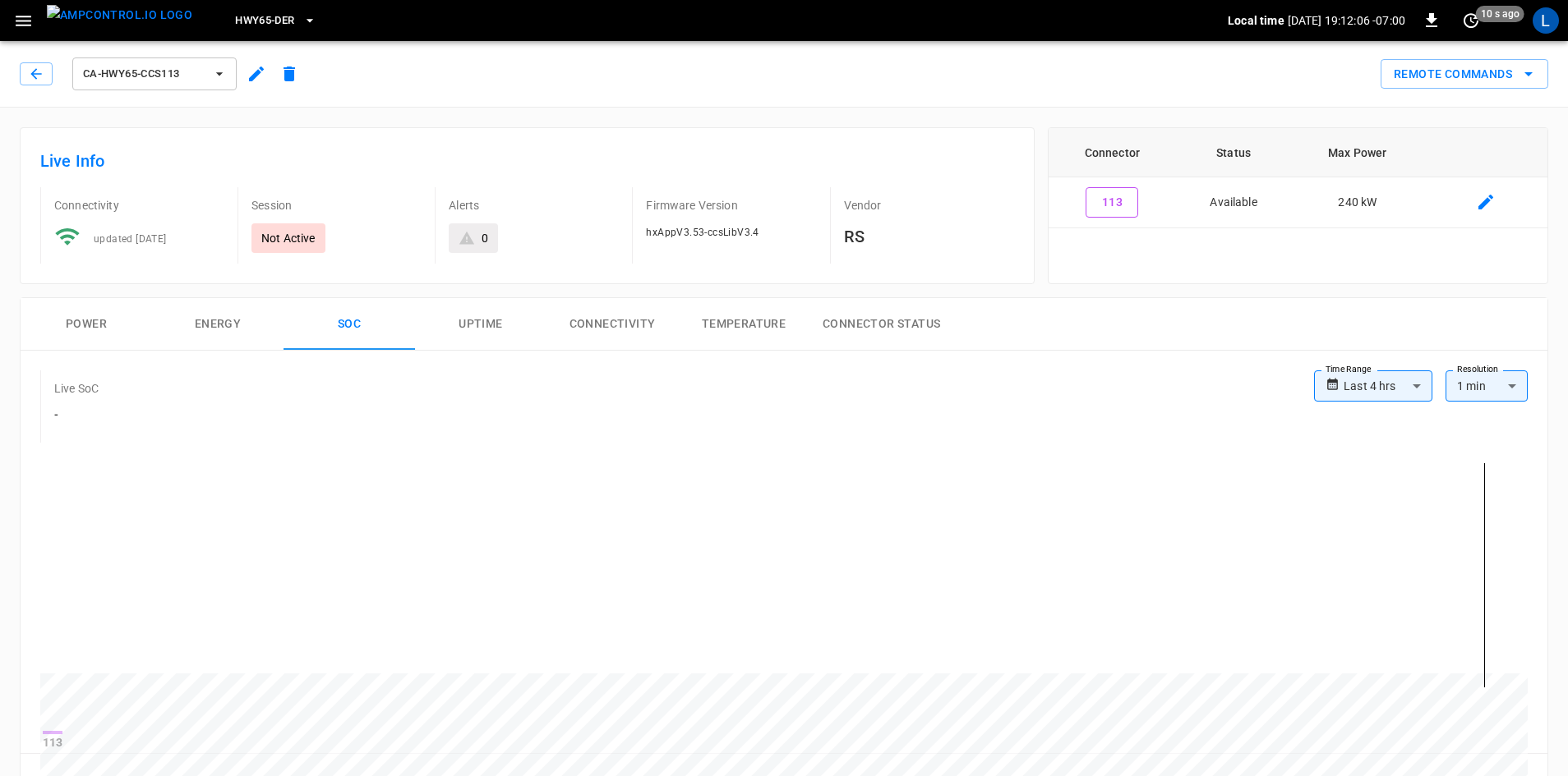
click at [302, 21] on icon "button" at bounding box center [310, 21] width 16 height 16
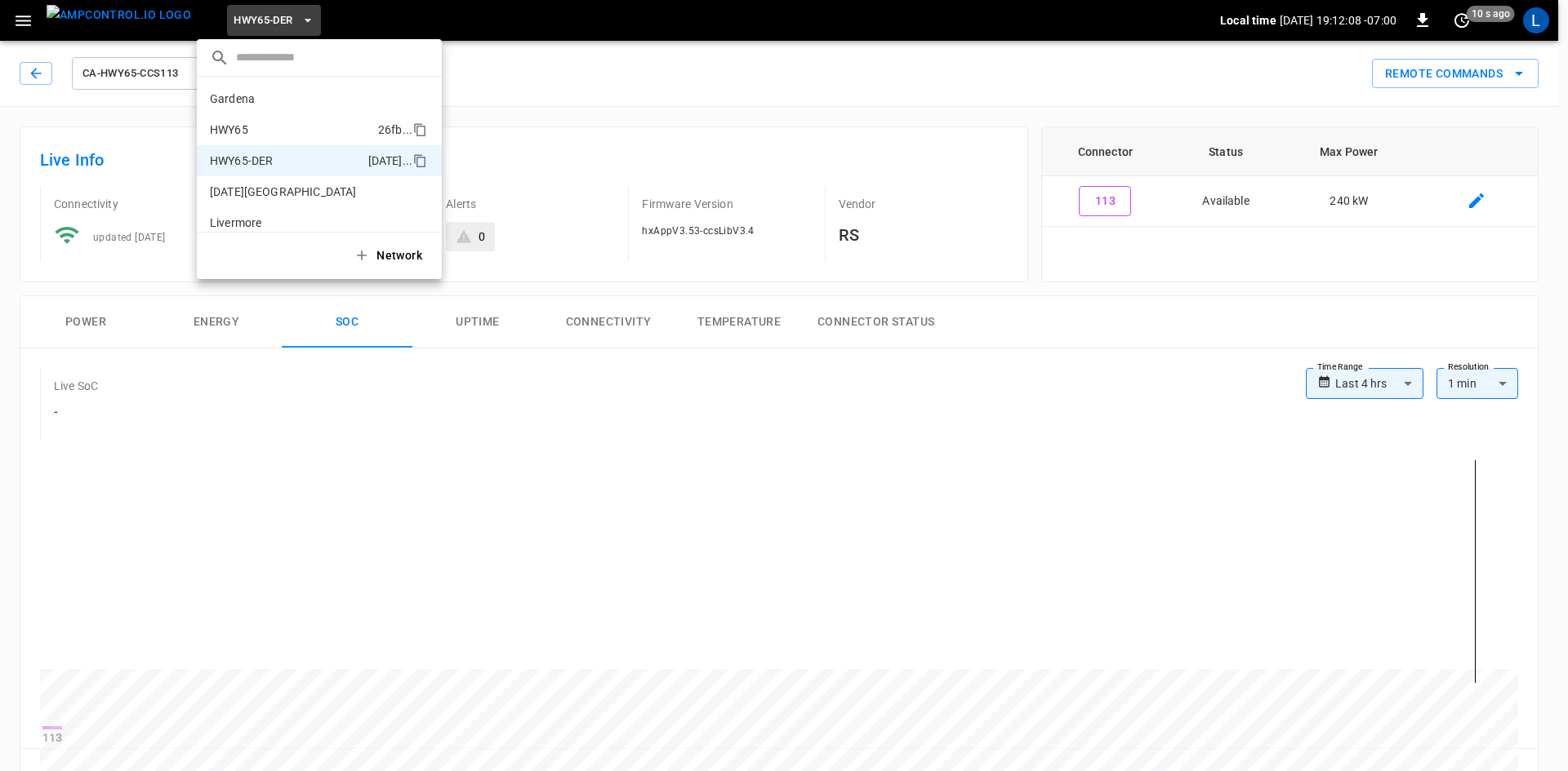
click at [278, 127] on p "HWY65" at bounding box center [291, 129] width 161 height 16
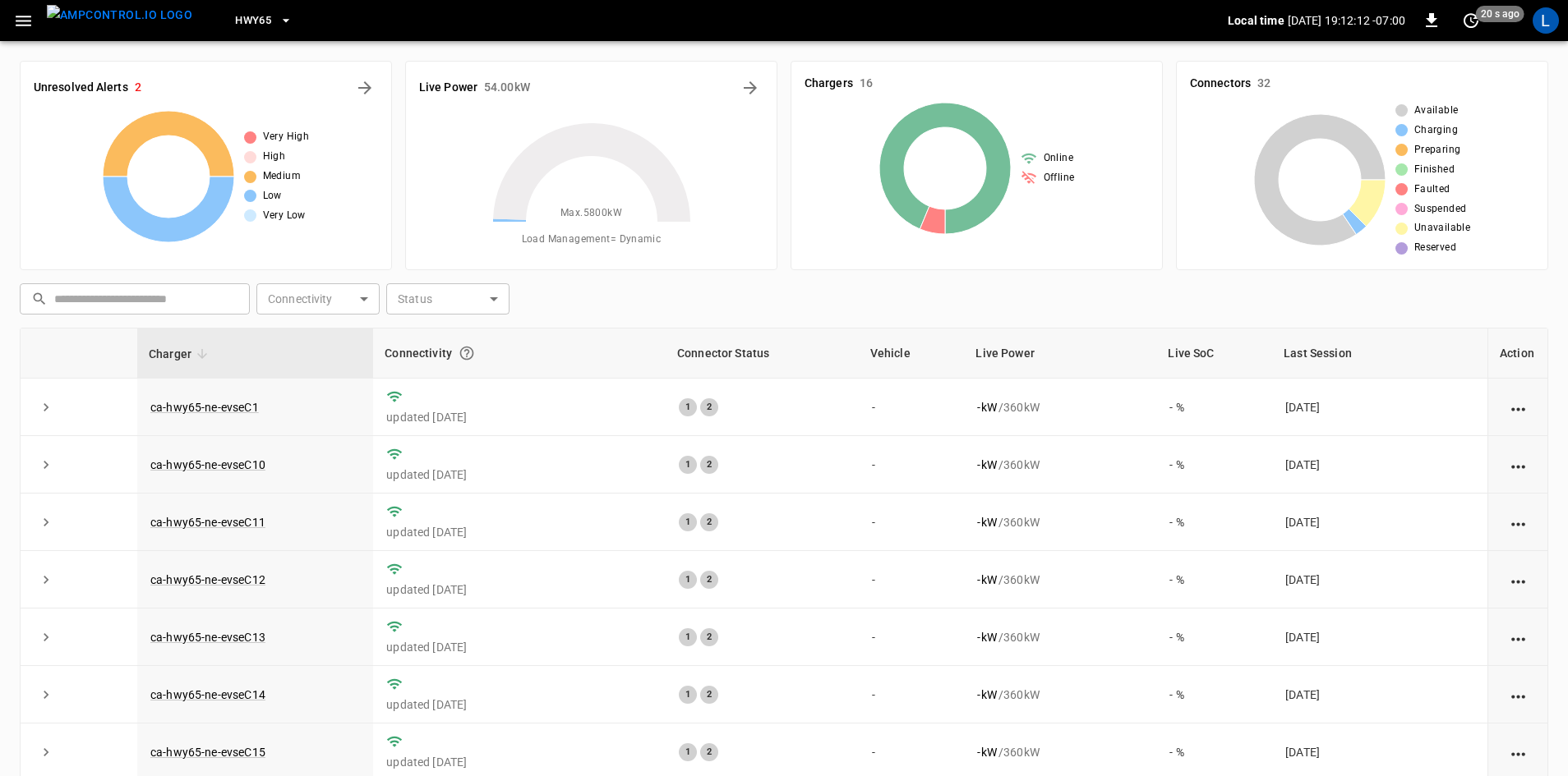
click at [24, 13] on icon "button" at bounding box center [23, 21] width 21 height 21
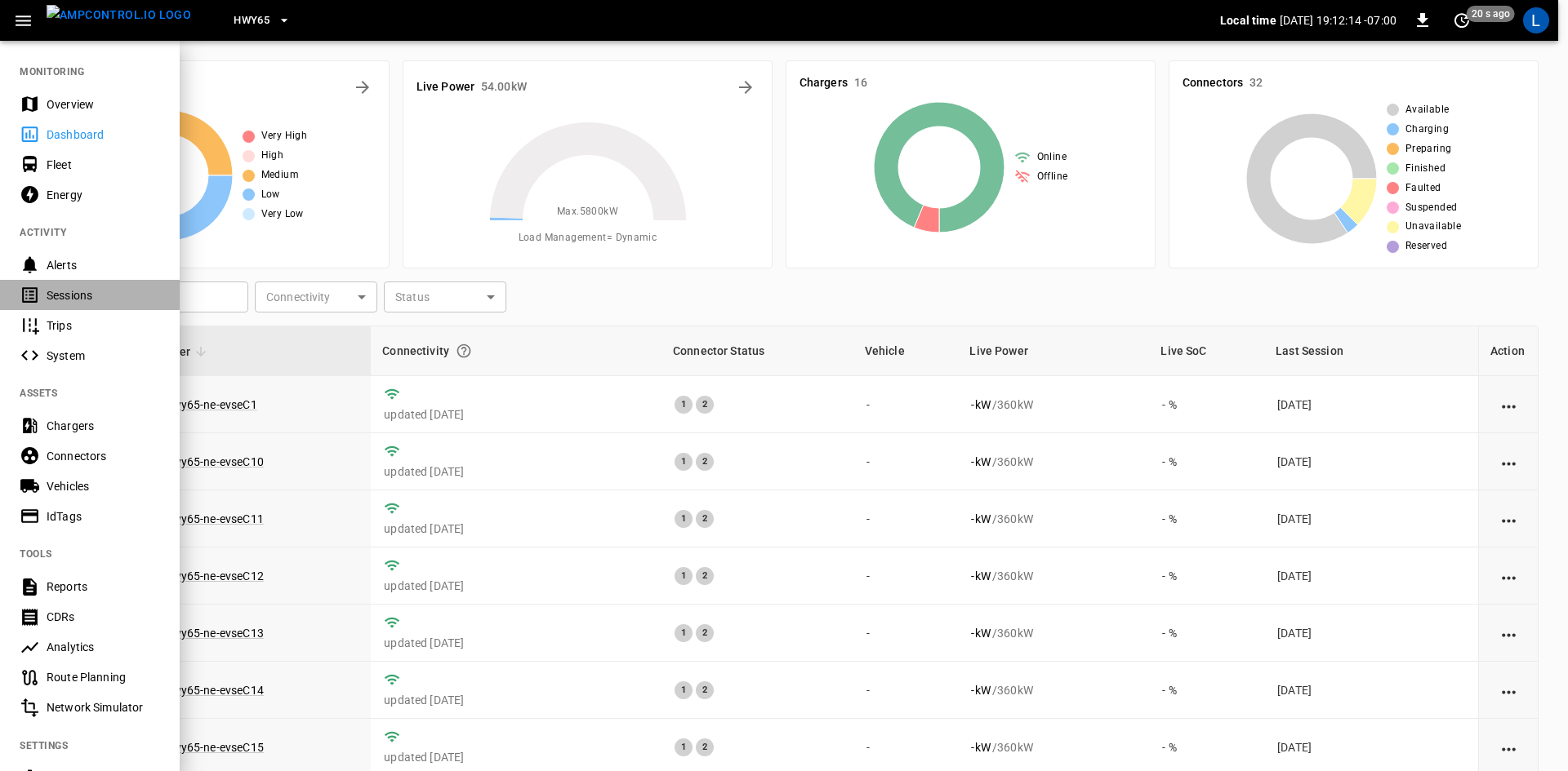
click at [88, 300] on div "Sessions" at bounding box center [104, 295] width 113 height 16
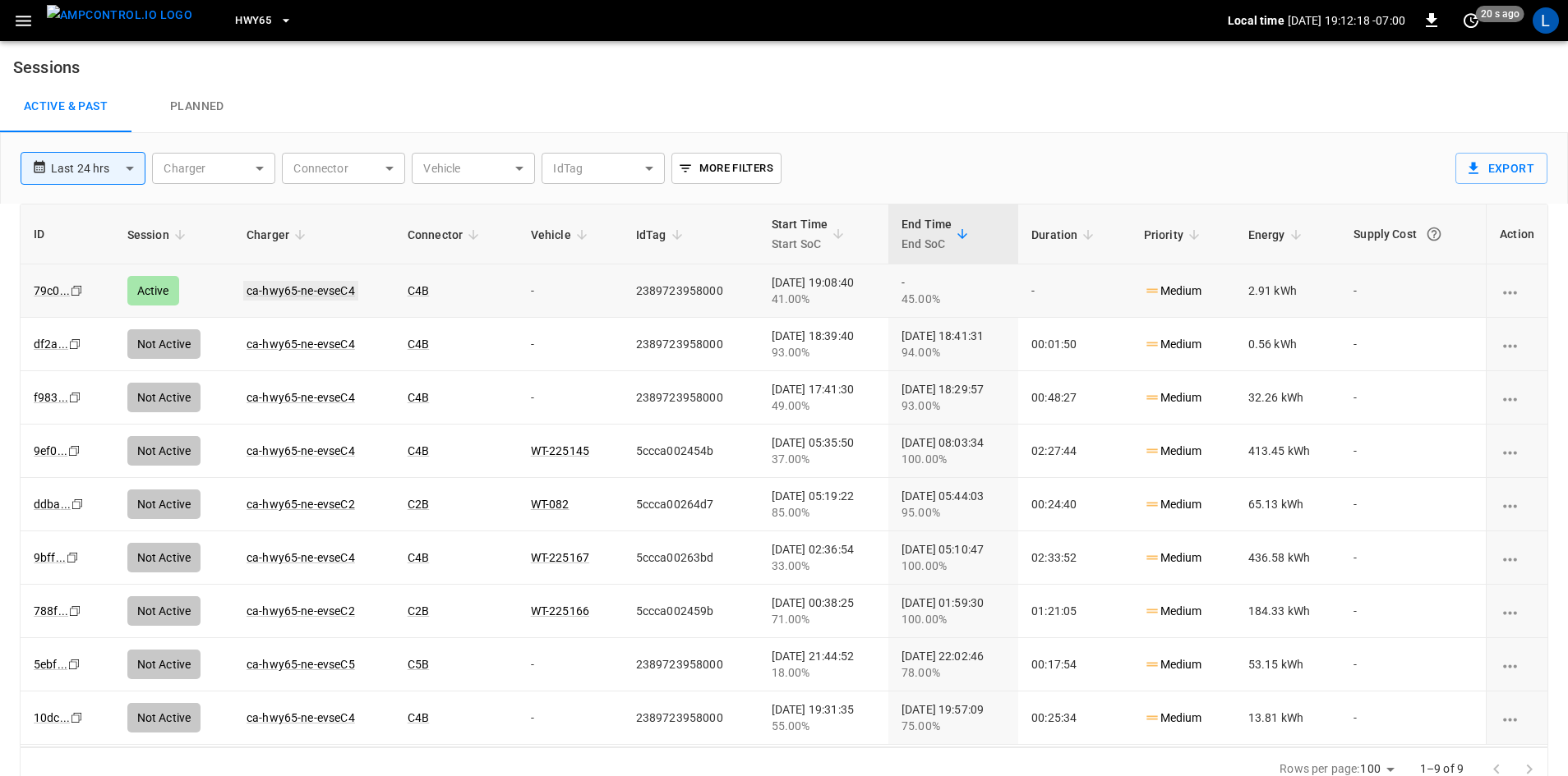
click at [297, 287] on link "ca-hwy65-ne-evseC4" at bounding box center [301, 291] width 115 height 20
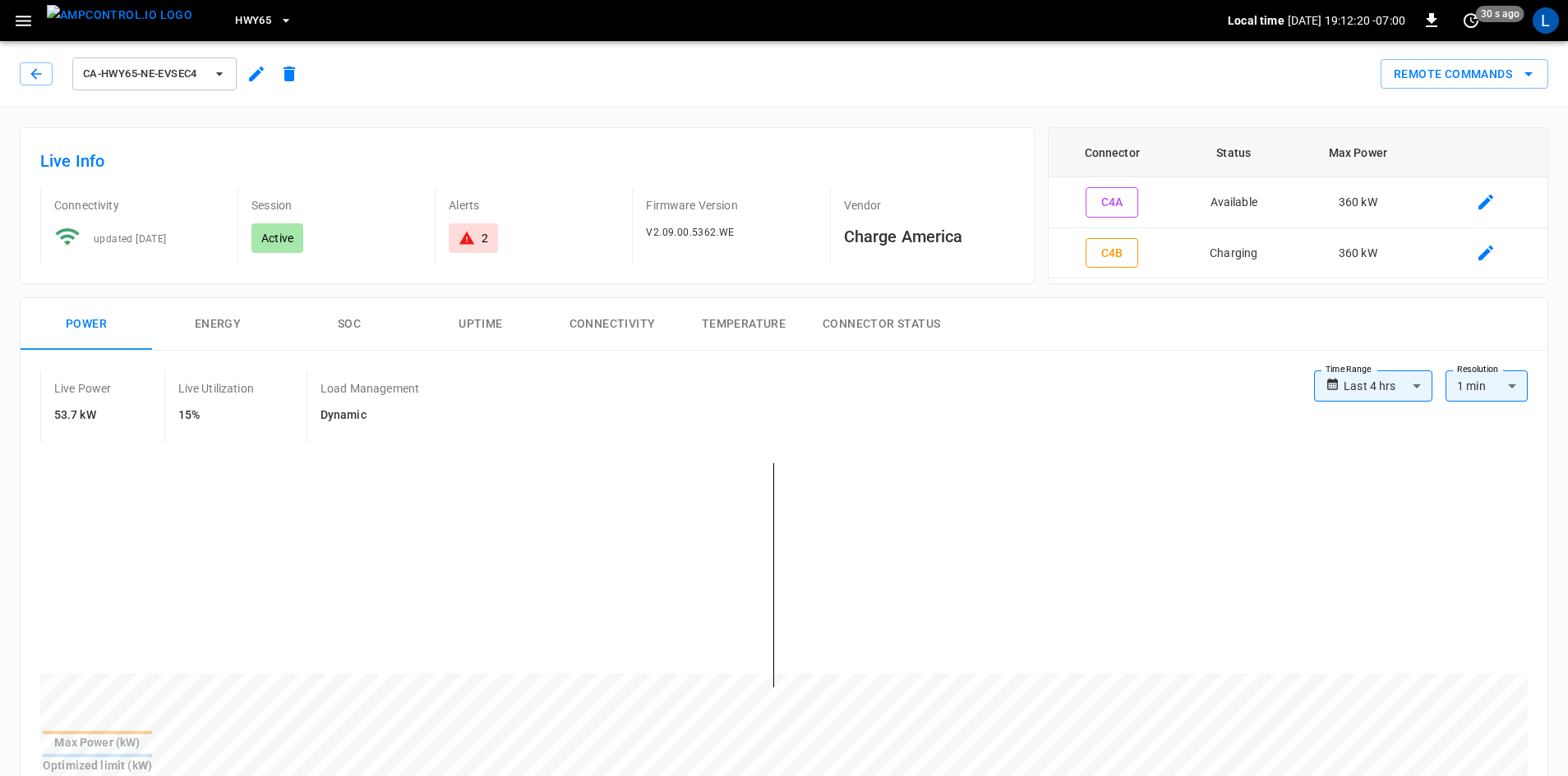
click at [346, 324] on button "SOC" at bounding box center [349, 324] width 131 height 53
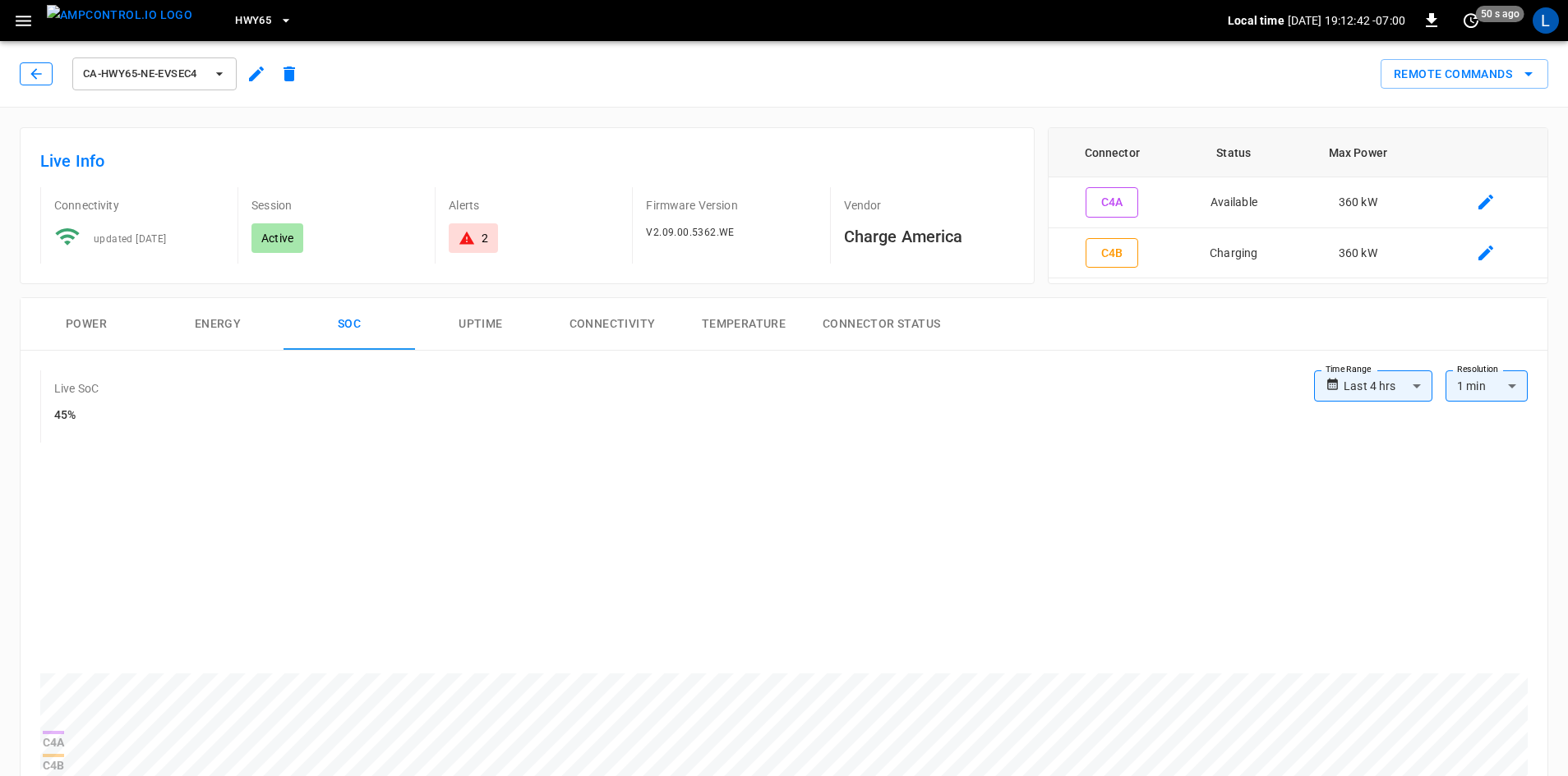
click at [32, 72] on icon "button" at bounding box center [36, 74] width 16 height 16
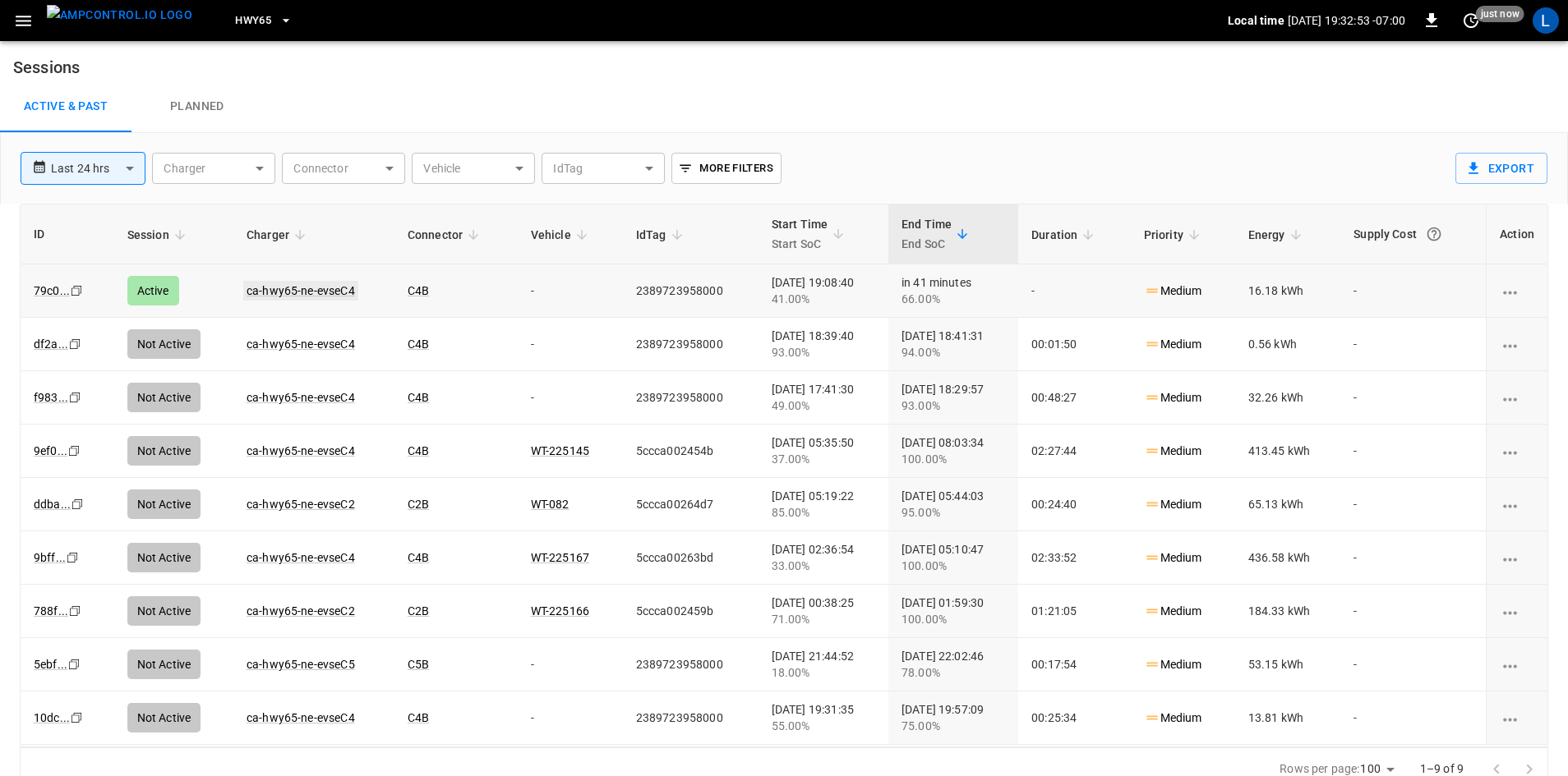
click at [286, 289] on link "ca-hwy65-ne-evseC4" at bounding box center [301, 291] width 115 height 20
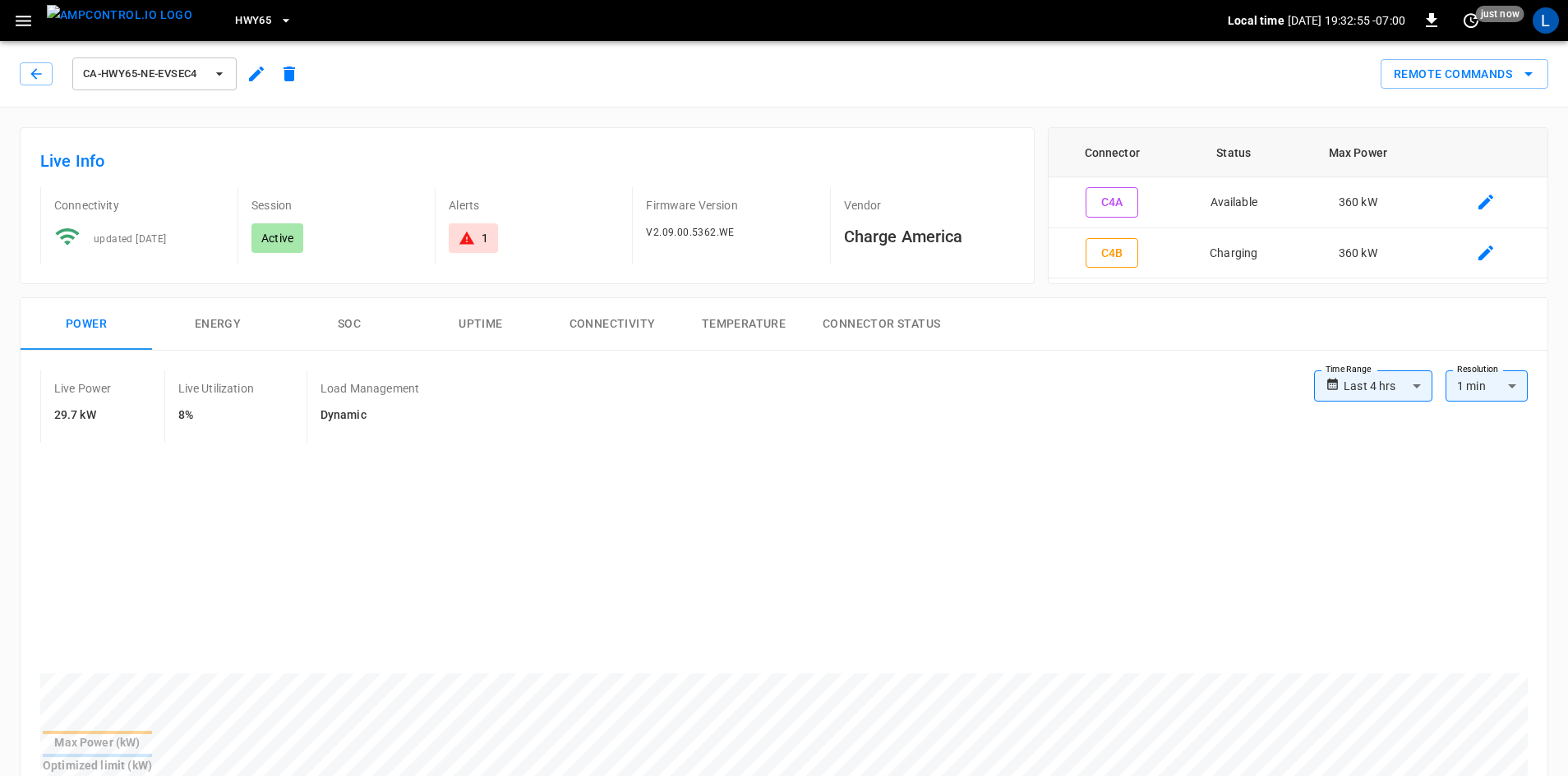
click at [350, 319] on button "SOC" at bounding box center [349, 324] width 131 height 53
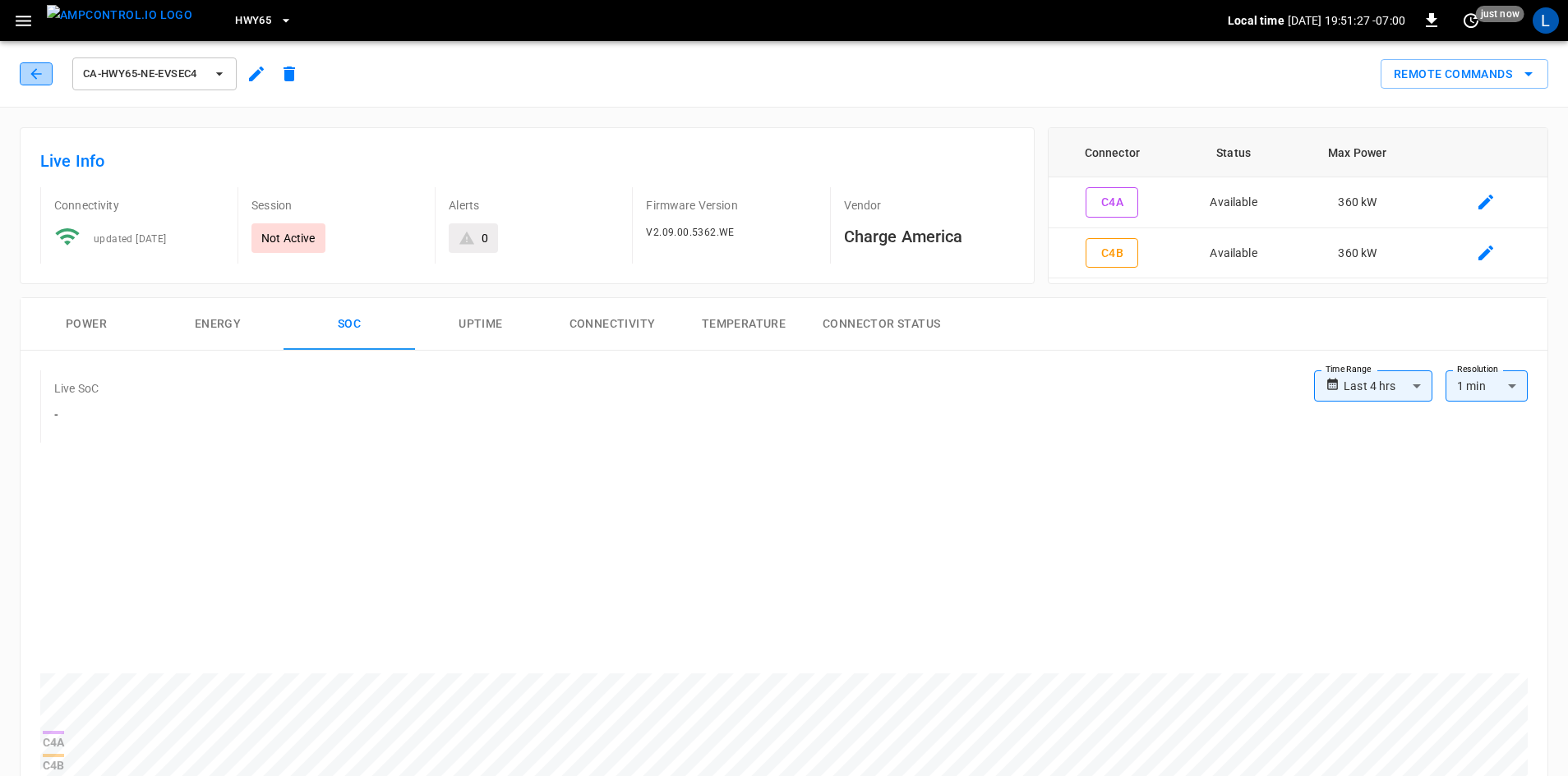
click at [31, 78] on icon "button" at bounding box center [36, 74] width 16 height 16
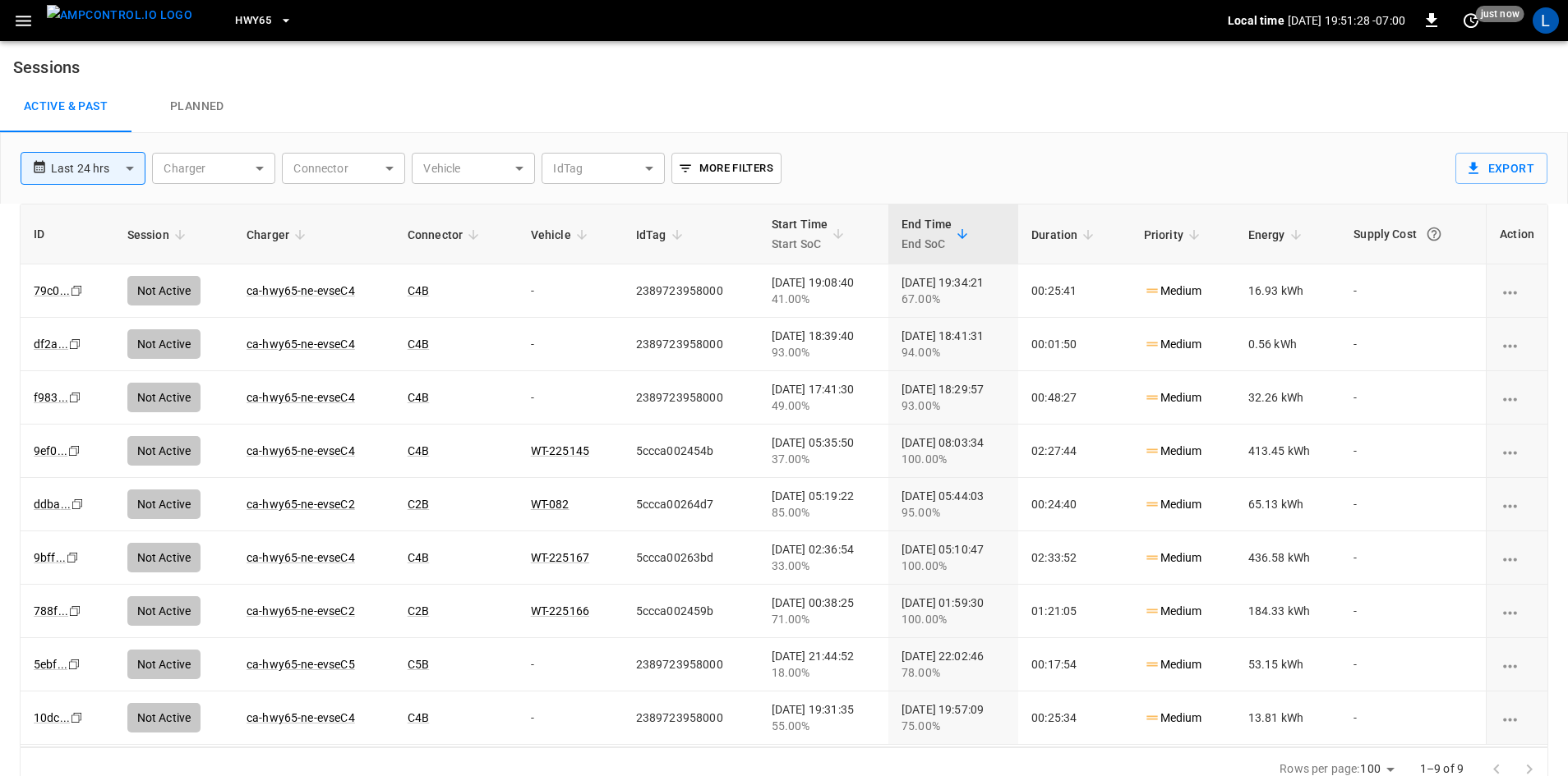
click at [241, 25] on span "HWY65" at bounding box center [253, 21] width 37 height 19
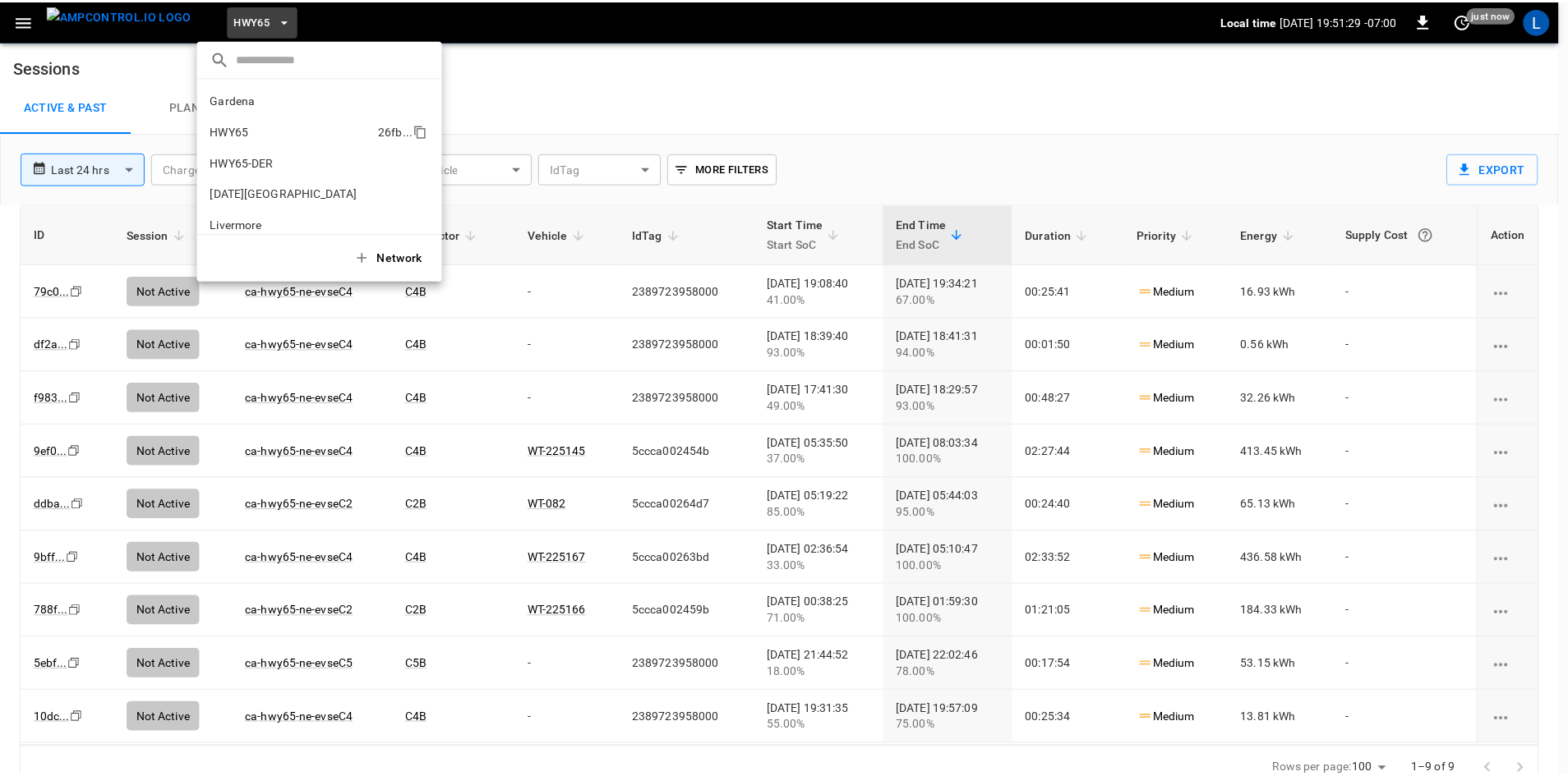
scroll to position [26, 0]
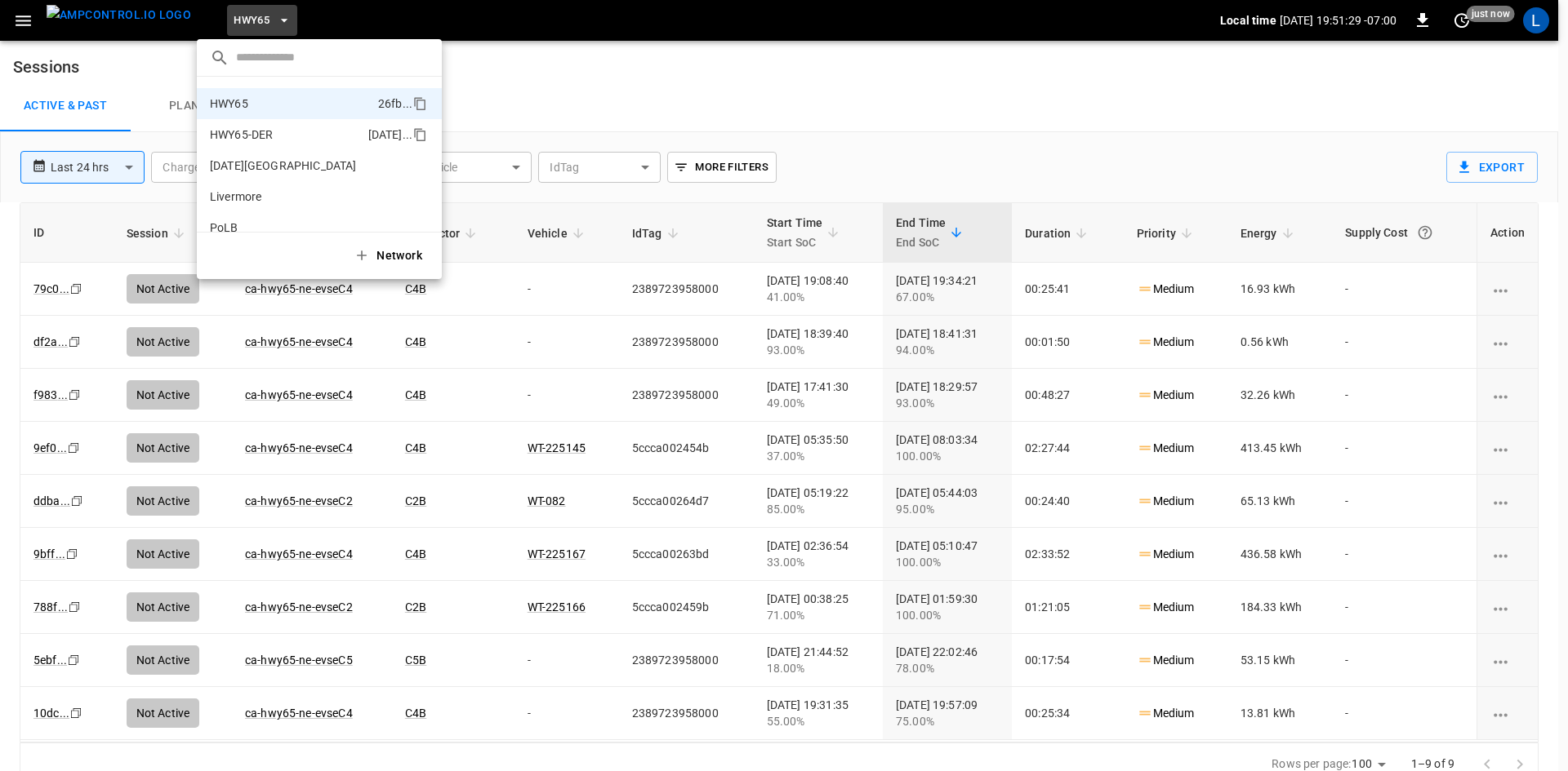
click at [263, 135] on p "HWY65-DER" at bounding box center [285, 135] width 152 height 16
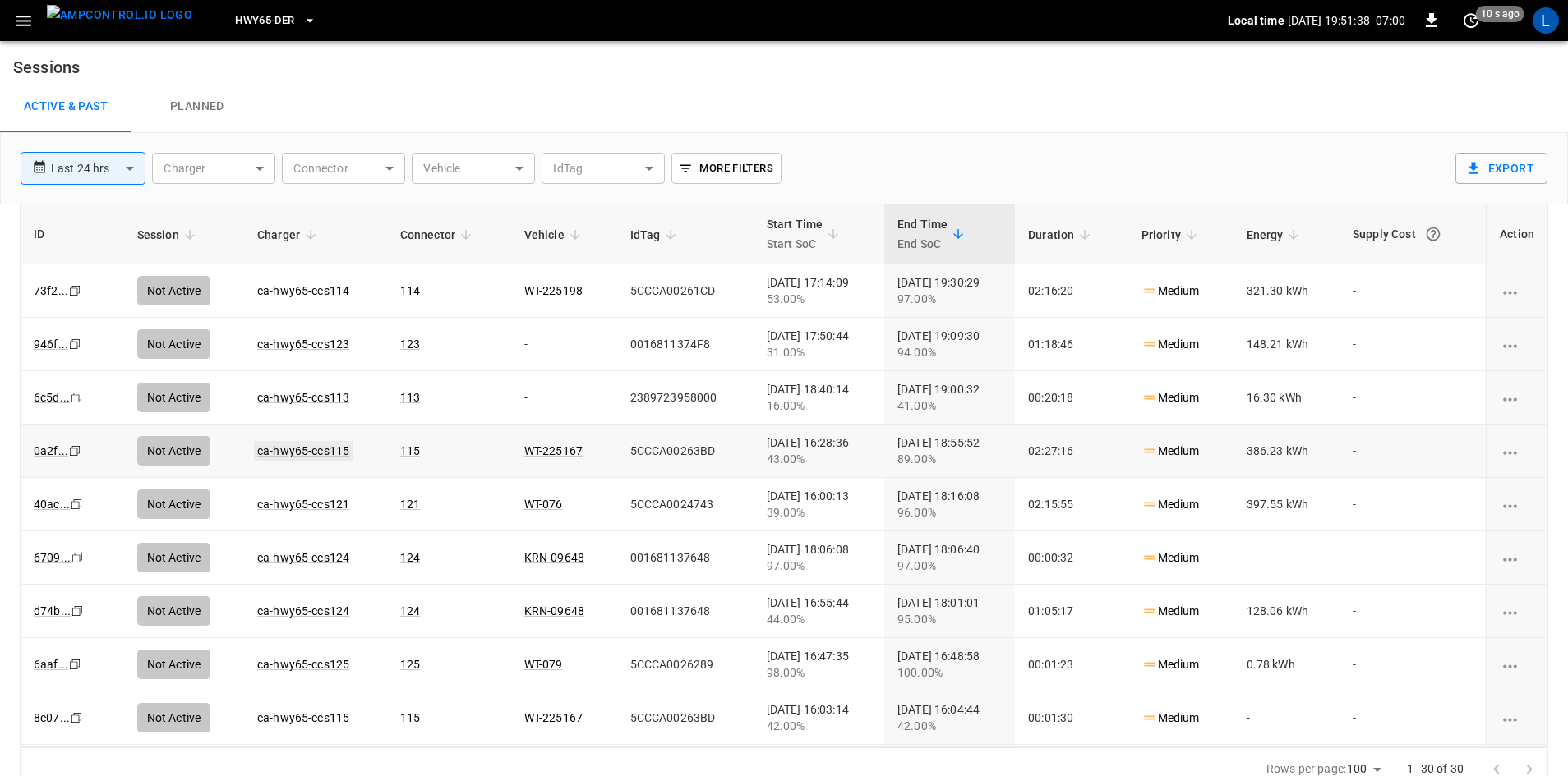
click at [310, 447] on link "ca-hwy65-ccs115" at bounding box center [303, 451] width 99 height 20
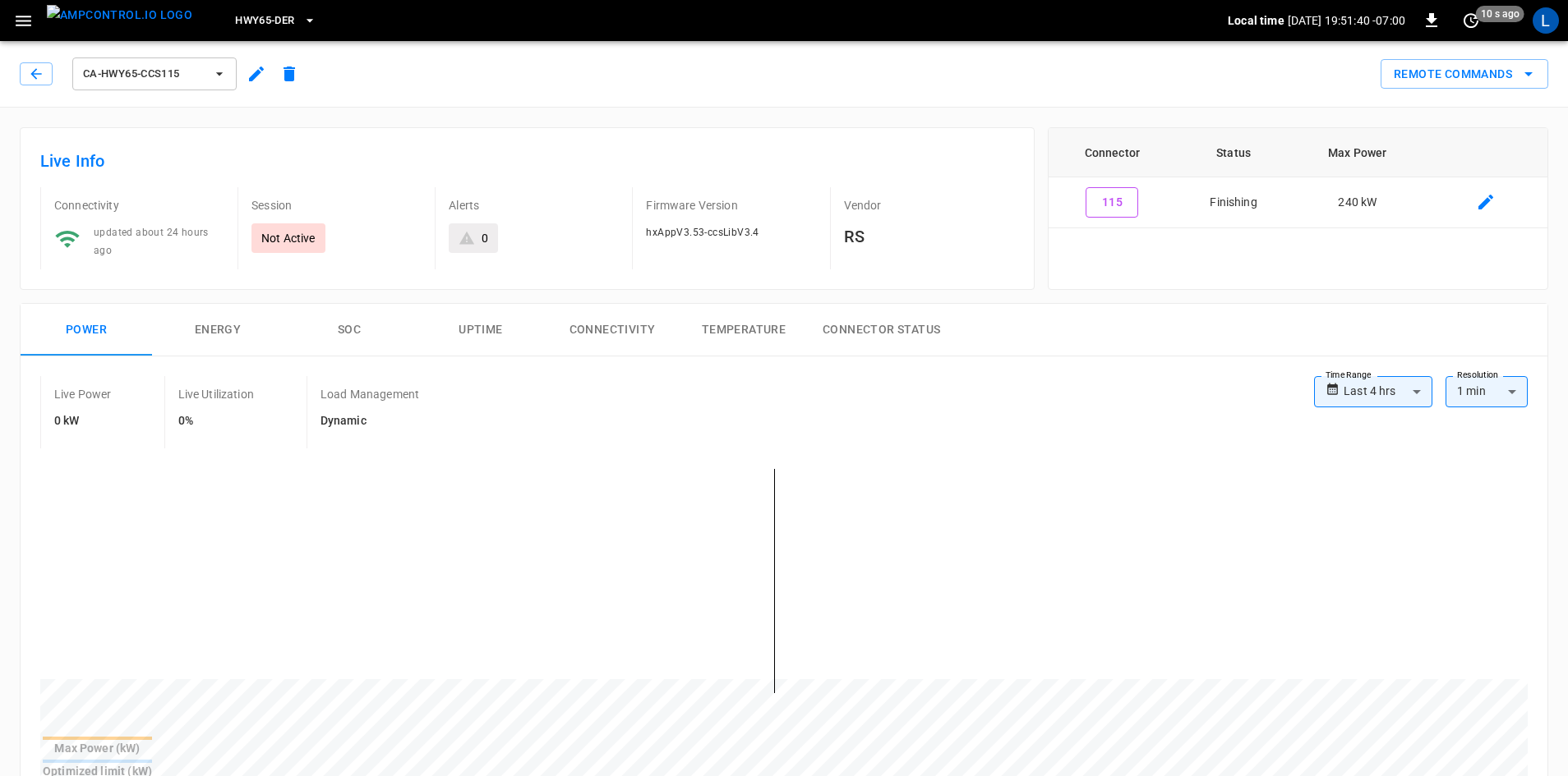
click at [346, 329] on button "SOC" at bounding box center [349, 330] width 131 height 53
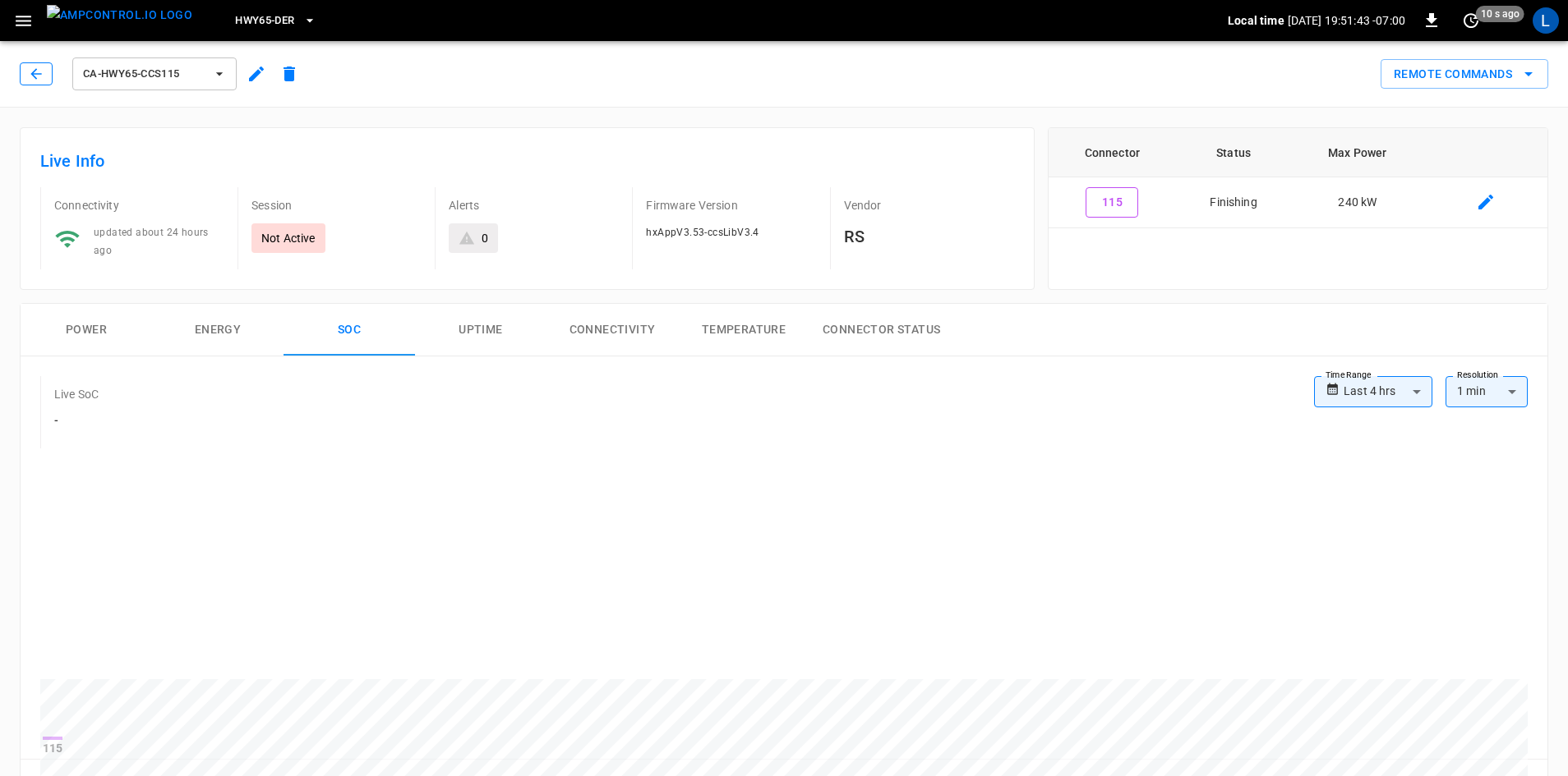
click at [22, 72] on button "button" at bounding box center [36, 74] width 33 height 23
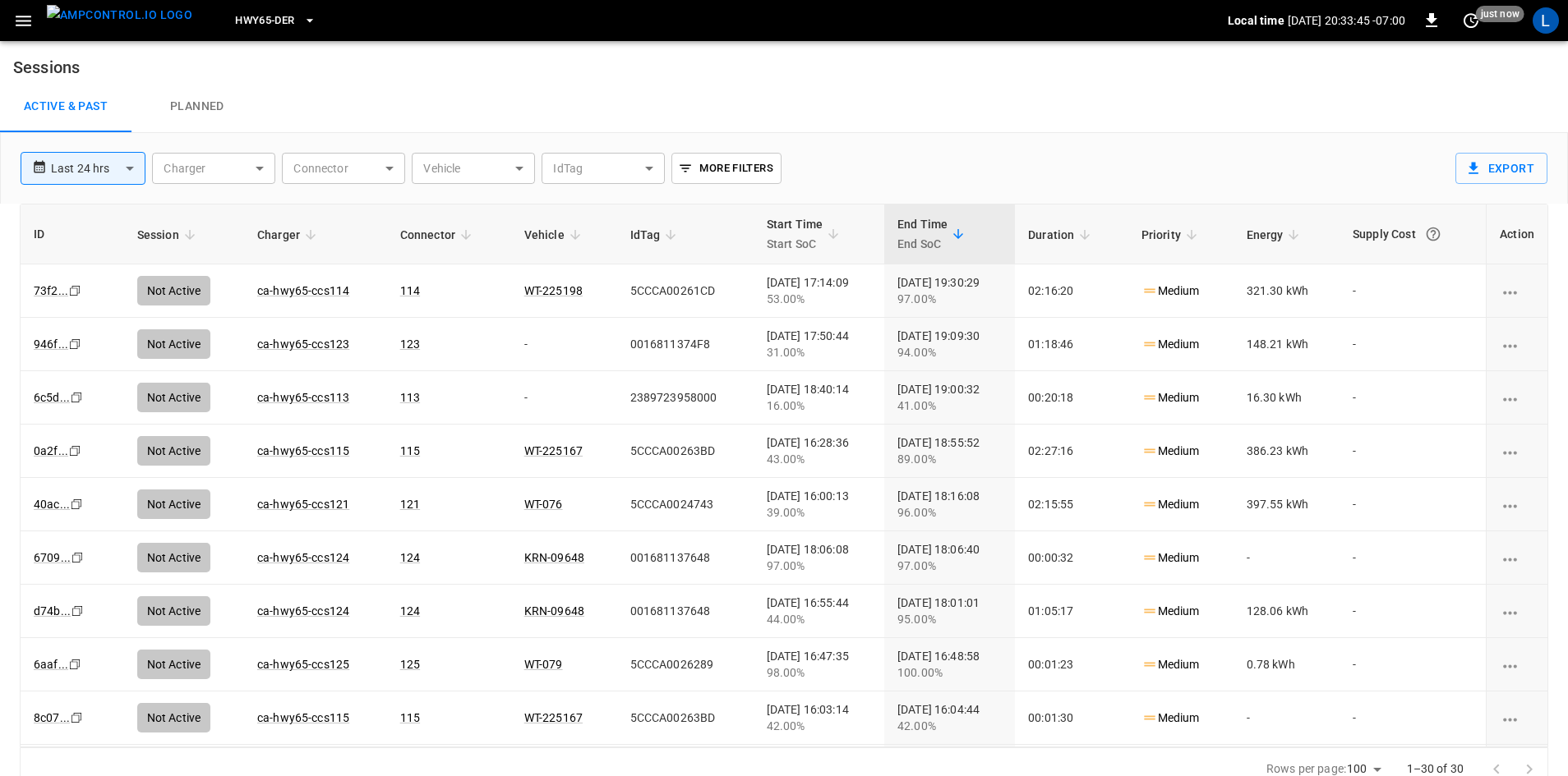
click at [275, 21] on button "HWY65-DER" at bounding box center [275, 21] width 94 height 32
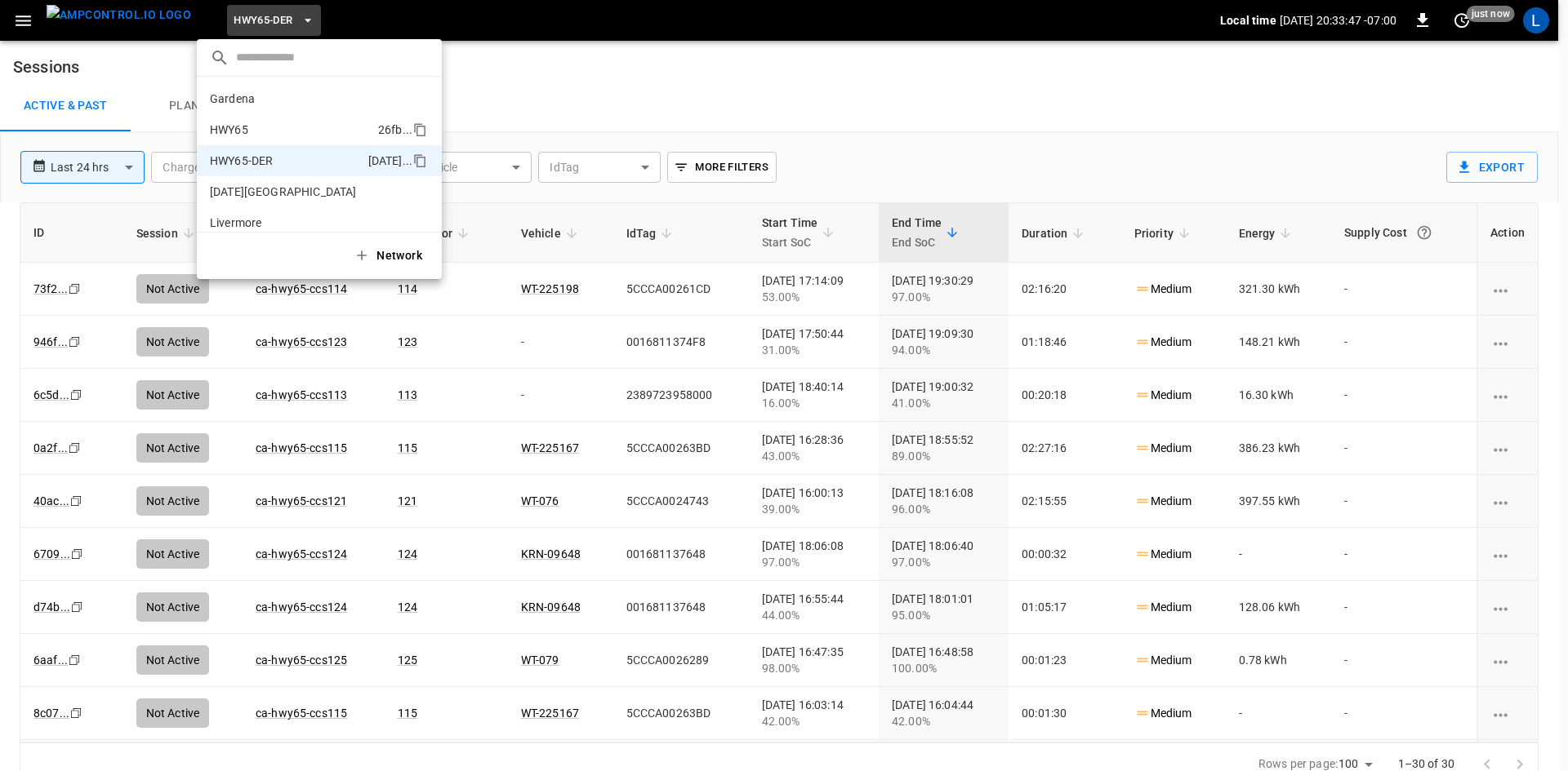
click at [274, 119] on li "HWY65 26fb ..." at bounding box center [319, 129] width 245 height 31
